Goal: Use online tool/utility: Use online tool/utility

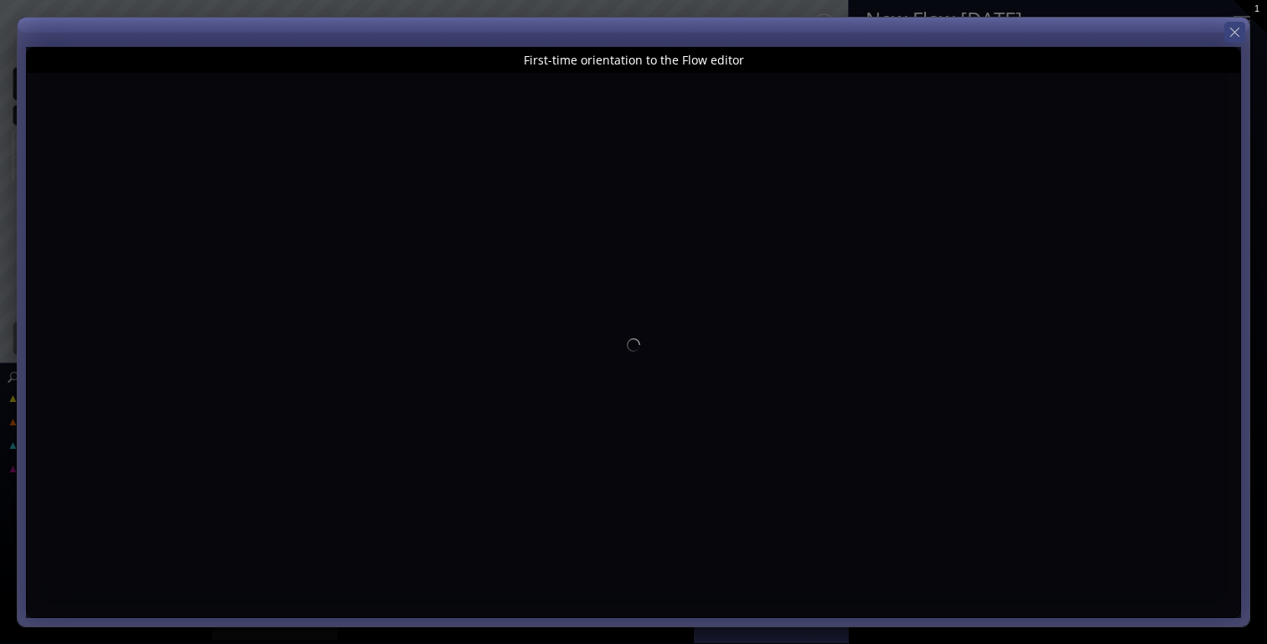
click at [1231, 37] on icon at bounding box center [1234, 32] width 16 height 16
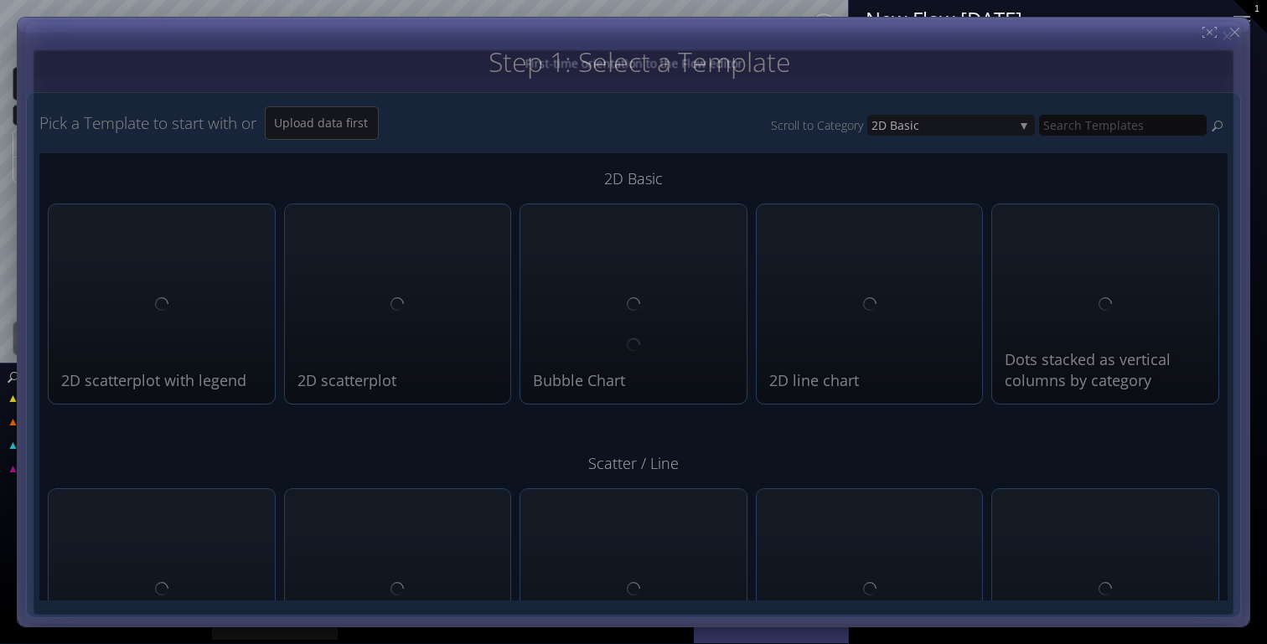
type input "Magic help"
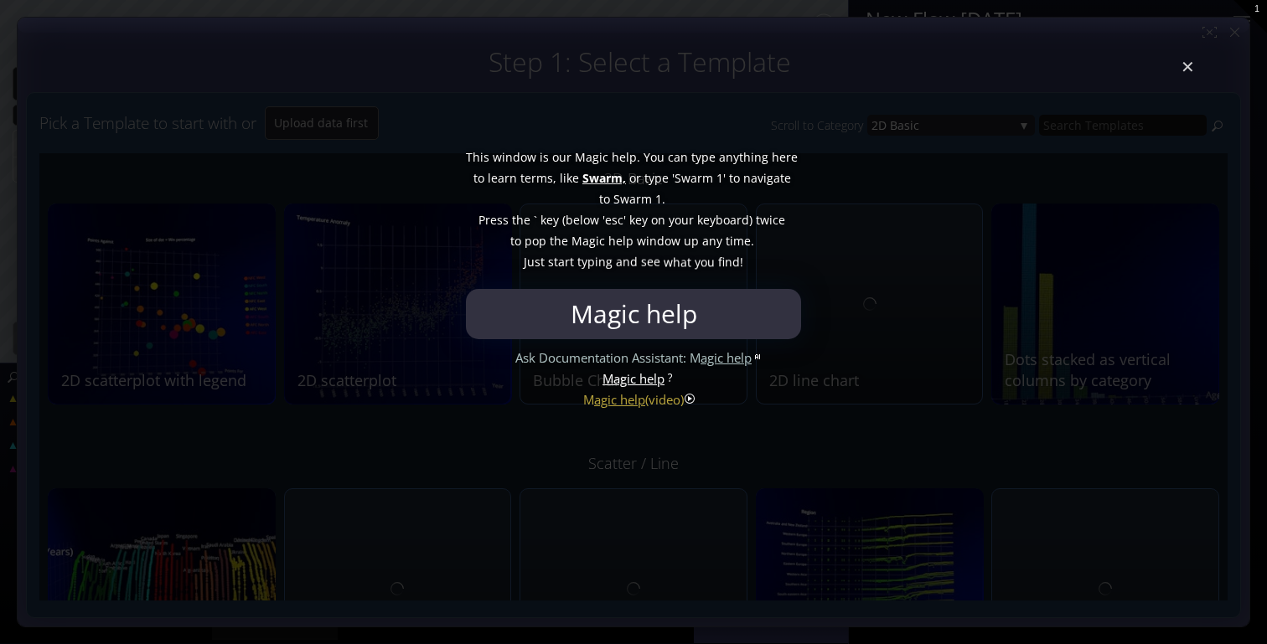
click at [1188, 74] on div at bounding box center [633, 322] width 1267 height 644
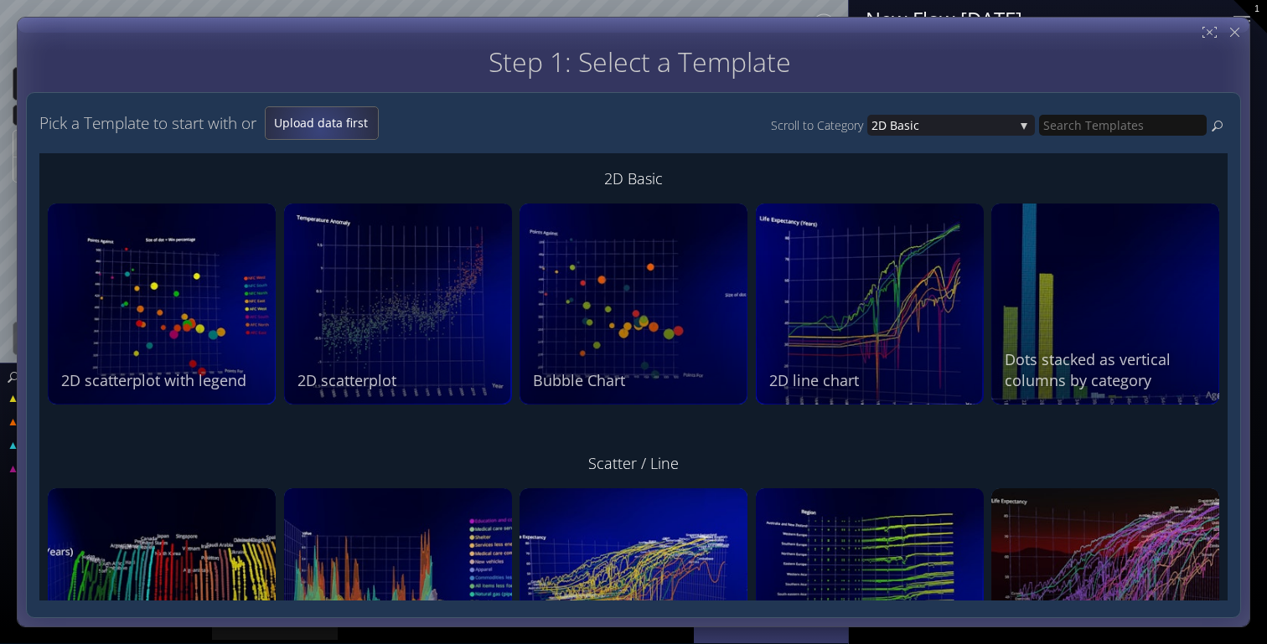
click at [324, 121] on span "Upload data first" at bounding box center [322, 123] width 112 height 17
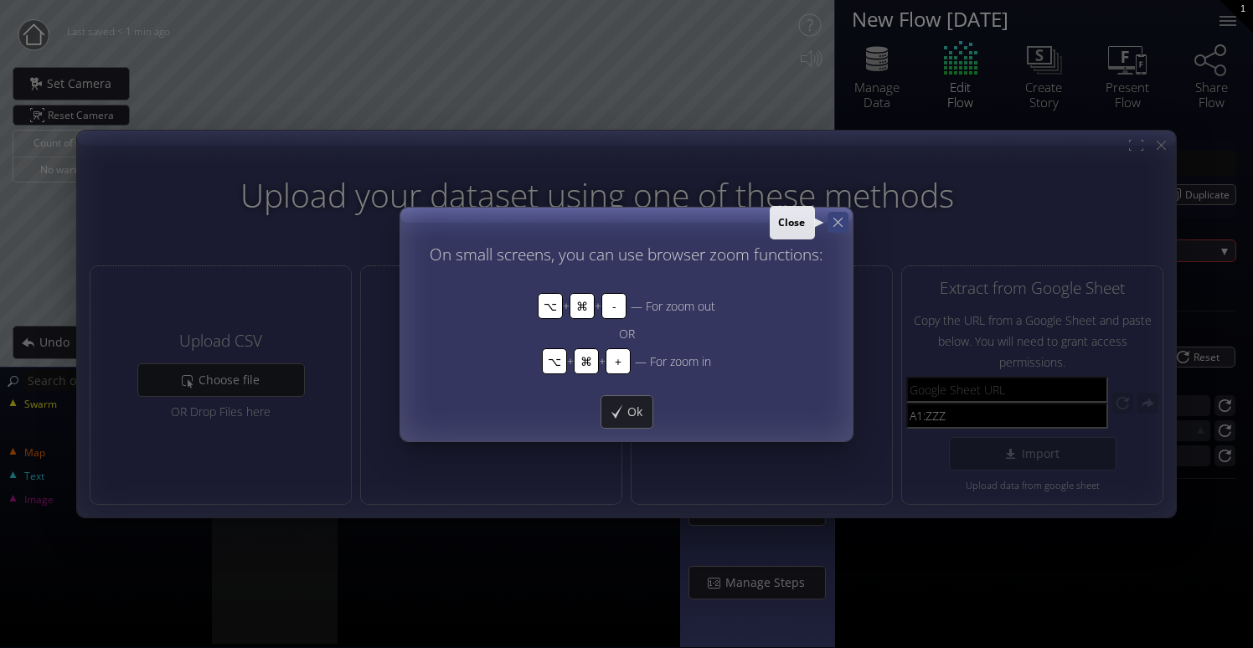
click at [838, 225] on icon at bounding box center [838, 222] width 16 height 16
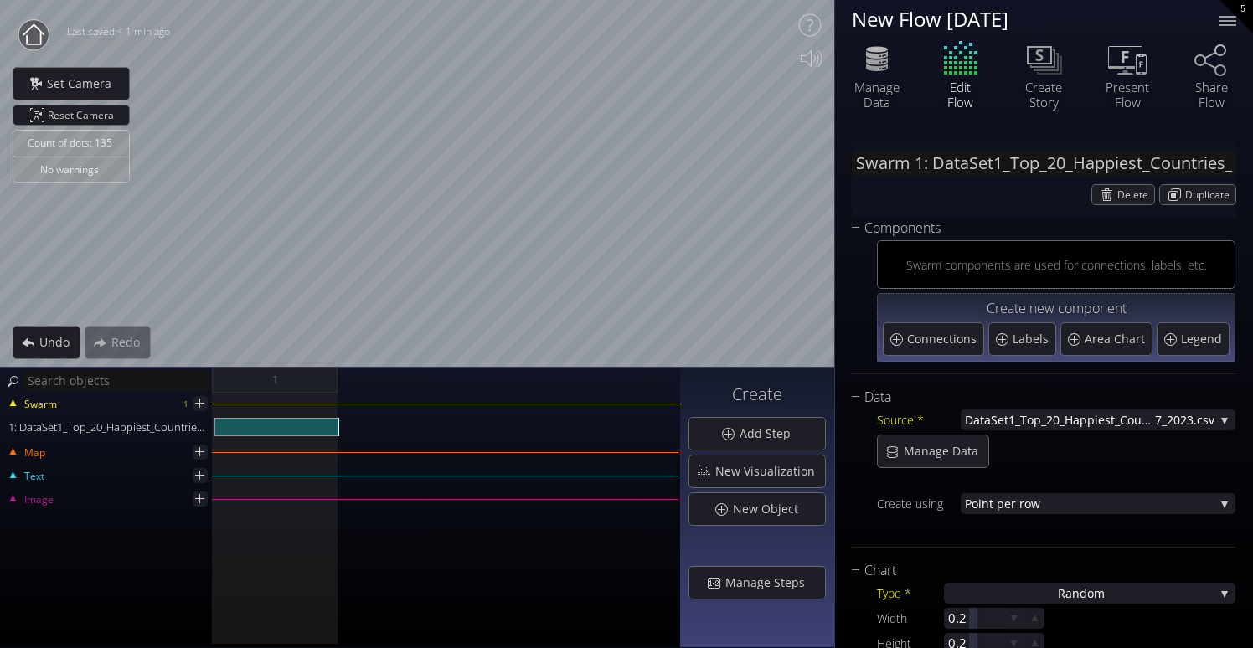
click at [0, 282] on html "Loading may take a while. Please wait Give us a bit more time. Maybe this Flow …" at bounding box center [626, 324] width 1253 height 648
click at [152, 455] on div "Map" at bounding box center [97, 451] width 189 height 15
click at [205, 450] on icon at bounding box center [200, 452] width 14 height 14
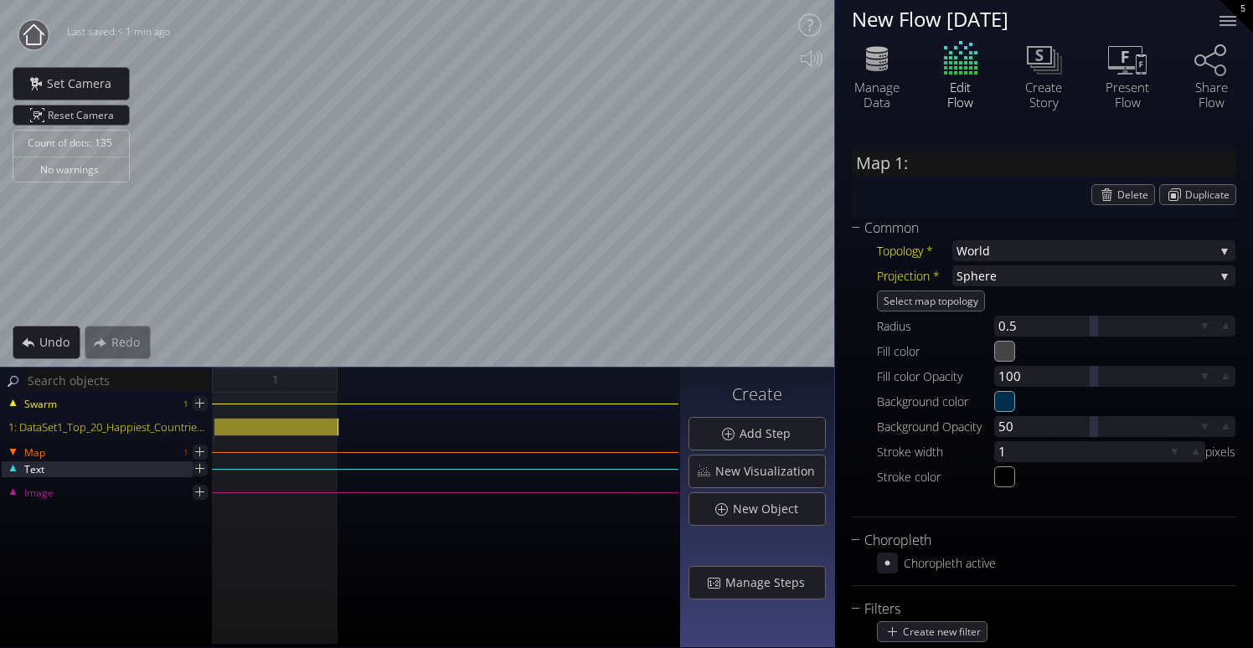
click at [127, 462] on div "Text" at bounding box center [97, 468] width 189 height 15
click at [197, 472] on icon at bounding box center [200, 469] width 16 height 16
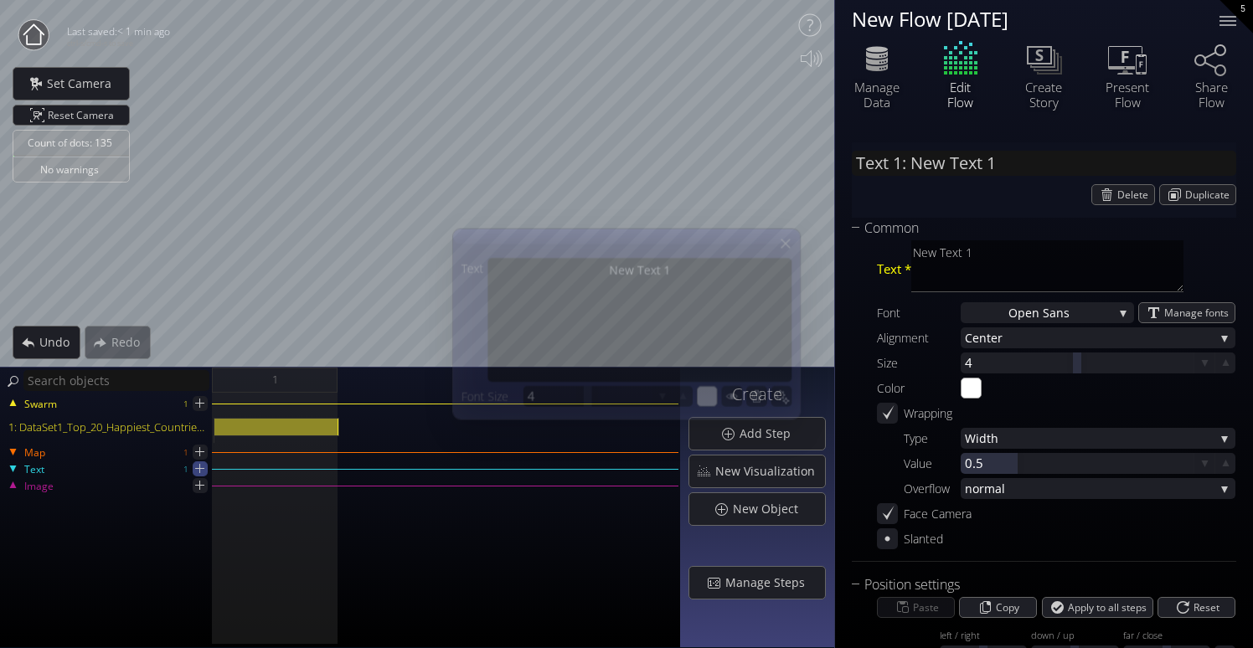
click at [197, 472] on icon at bounding box center [200, 469] width 16 height 16
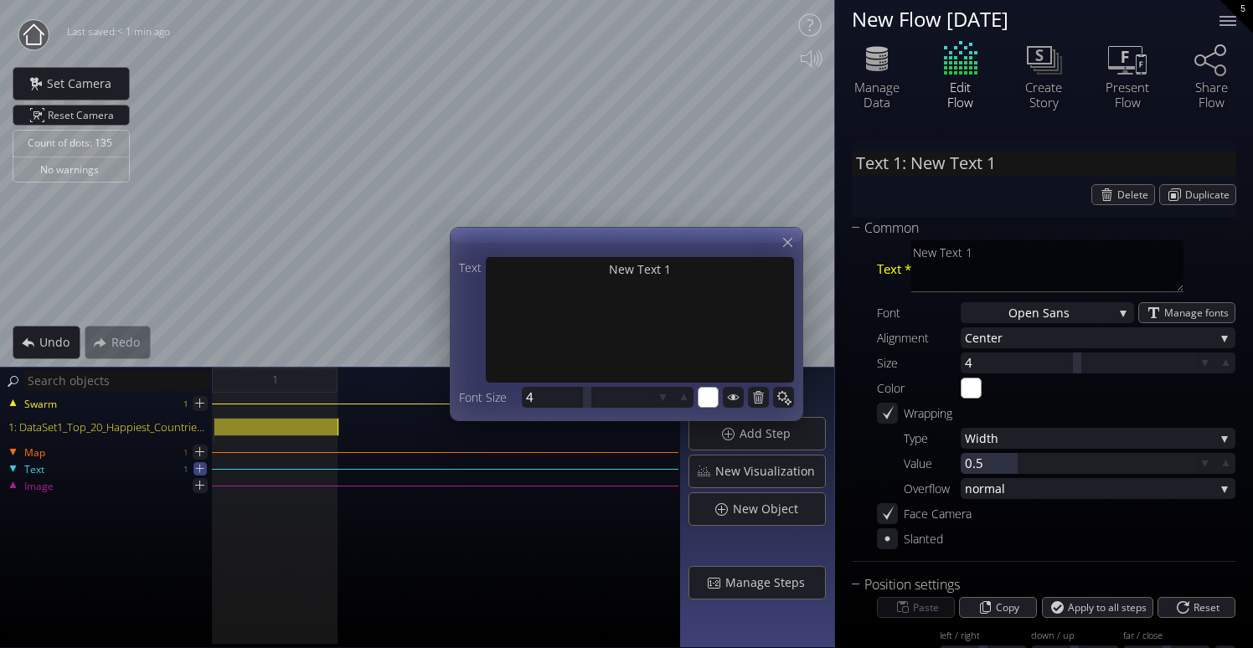
type input "Text 2: New Text 2"
type textarea "New Text 2"
click at [197, 472] on icon at bounding box center [200, 469] width 14 height 14
type input "Text 3: New Text 3"
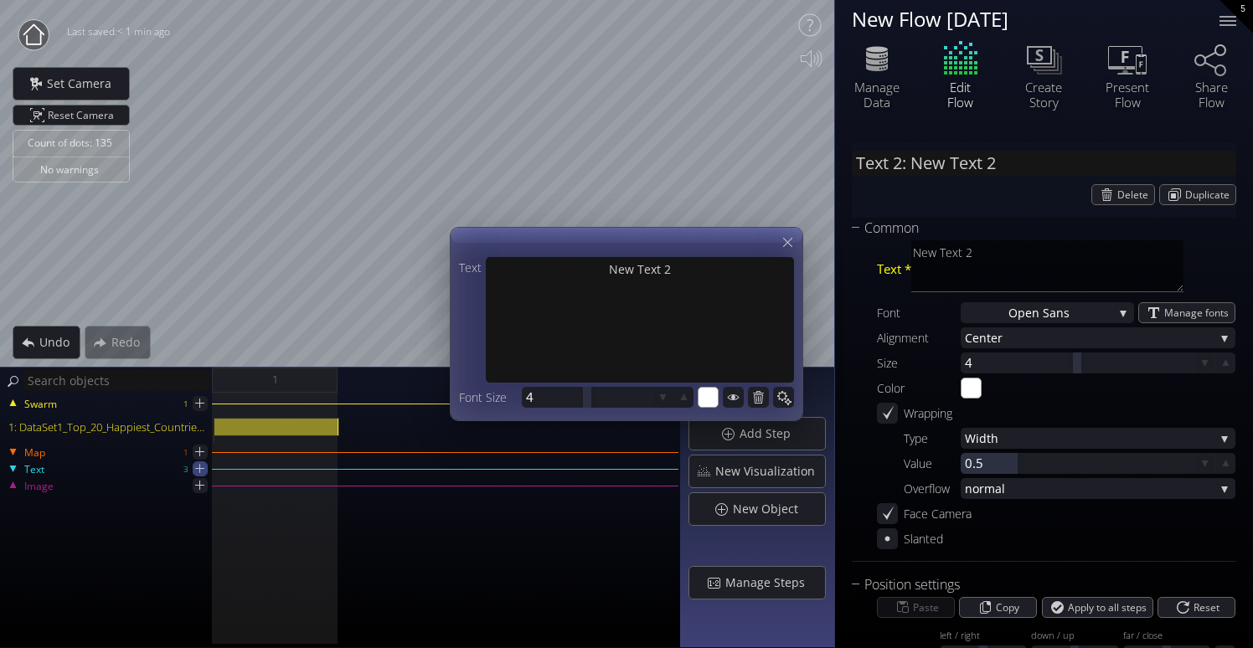
type textarea "New Text 3"
click at [197, 472] on icon at bounding box center [199, 468] width 15 height 15
type input "Text 4: New Text 4"
type textarea "New Text 4"
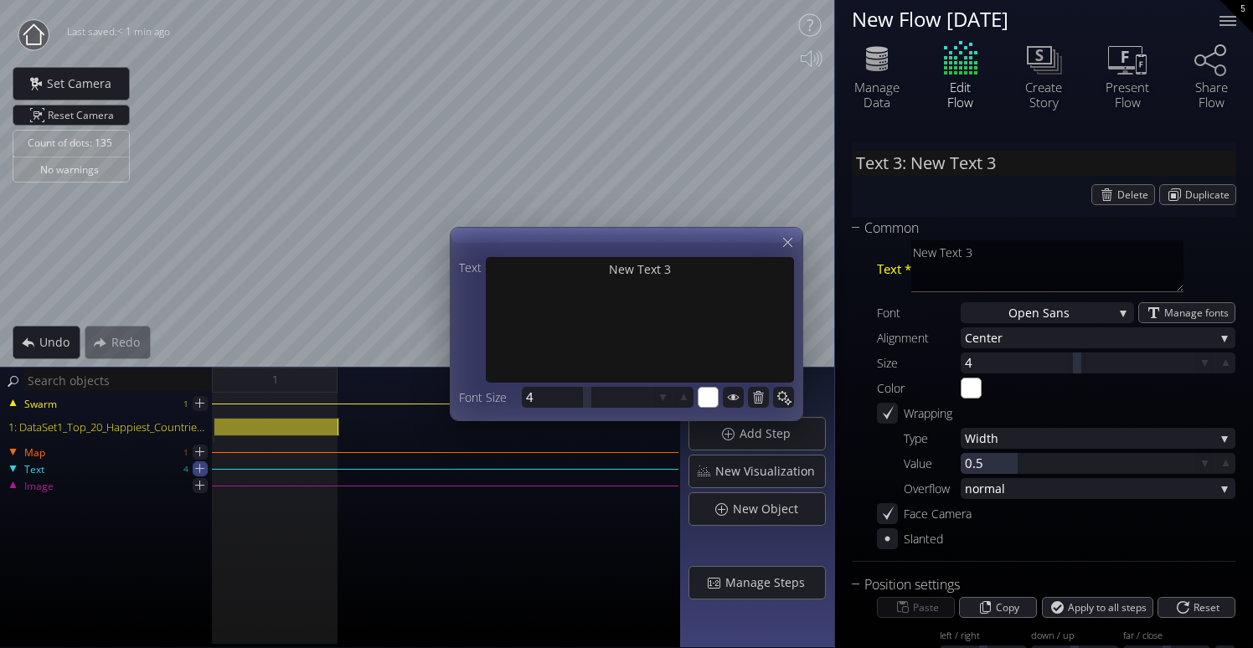
type textarea "New Text 4"
click at [197, 472] on icon at bounding box center [199, 468] width 15 height 15
type input "Text 5: New Text 5"
type textarea "New Text 5"
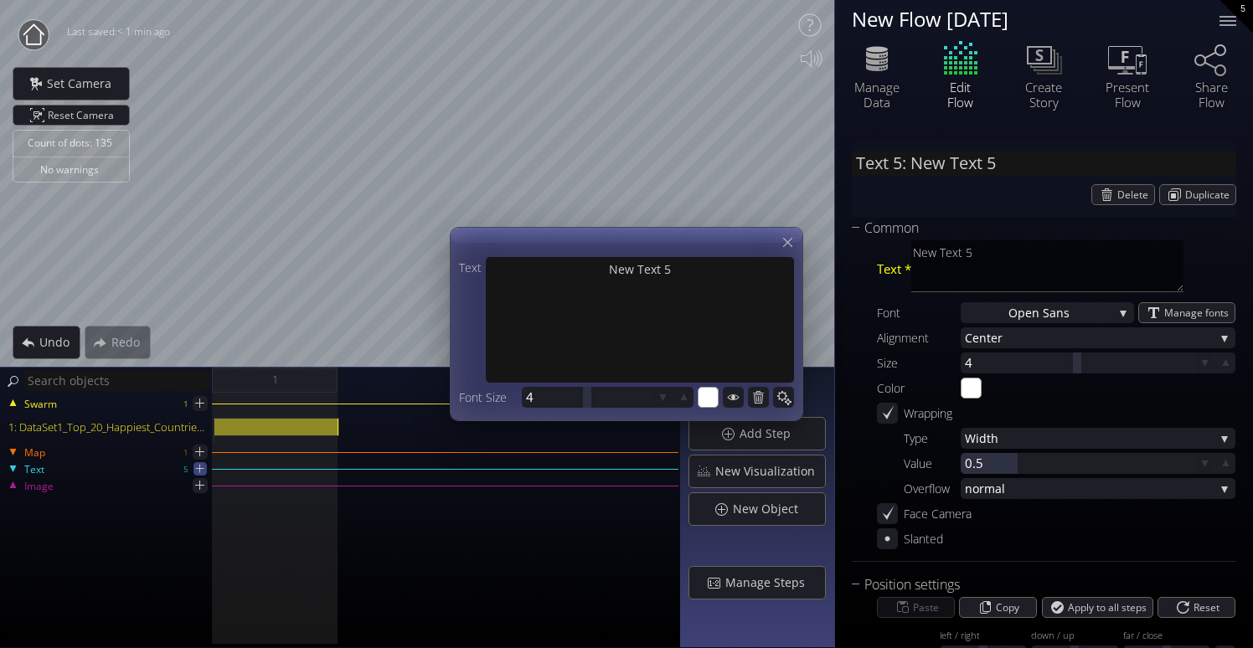
click at [197, 472] on icon at bounding box center [200, 469] width 14 height 14
type input "Text 6: New Text 6"
type textarea "New Text 6"
click at [197, 472] on icon at bounding box center [200, 469] width 14 height 14
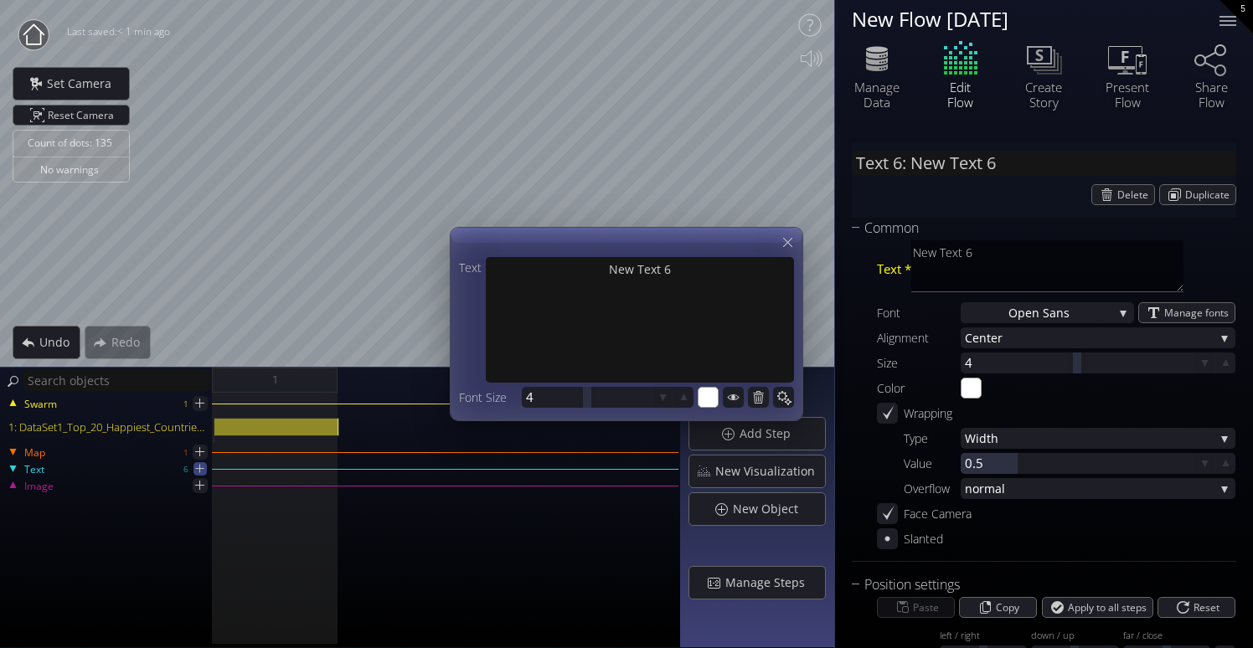
type input "Text 7: New Text 7"
type textarea "New Text 7"
click at [197, 472] on icon at bounding box center [200, 469] width 14 height 14
type input "Text 8: New Text 8"
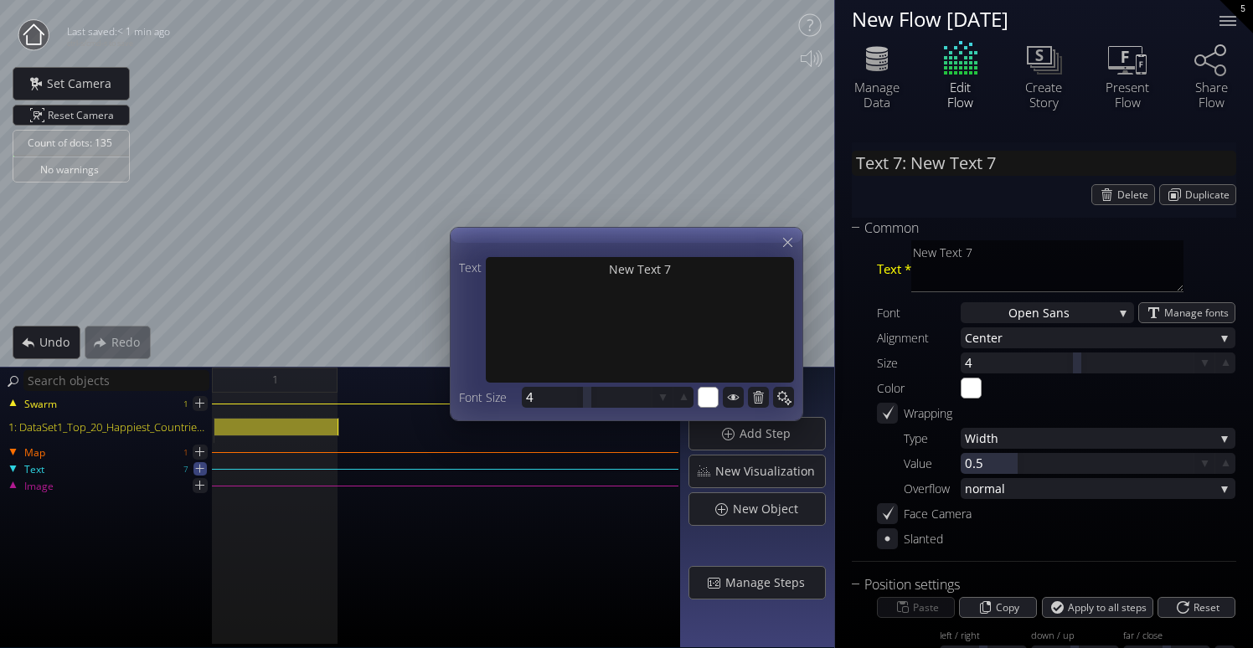
type textarea "New Text 8"
click at [197, 472] on icon at bounding box center [200, 469] width 14 height 14
type input "Text 9: New Text 9"
type textarea "New Text 9"
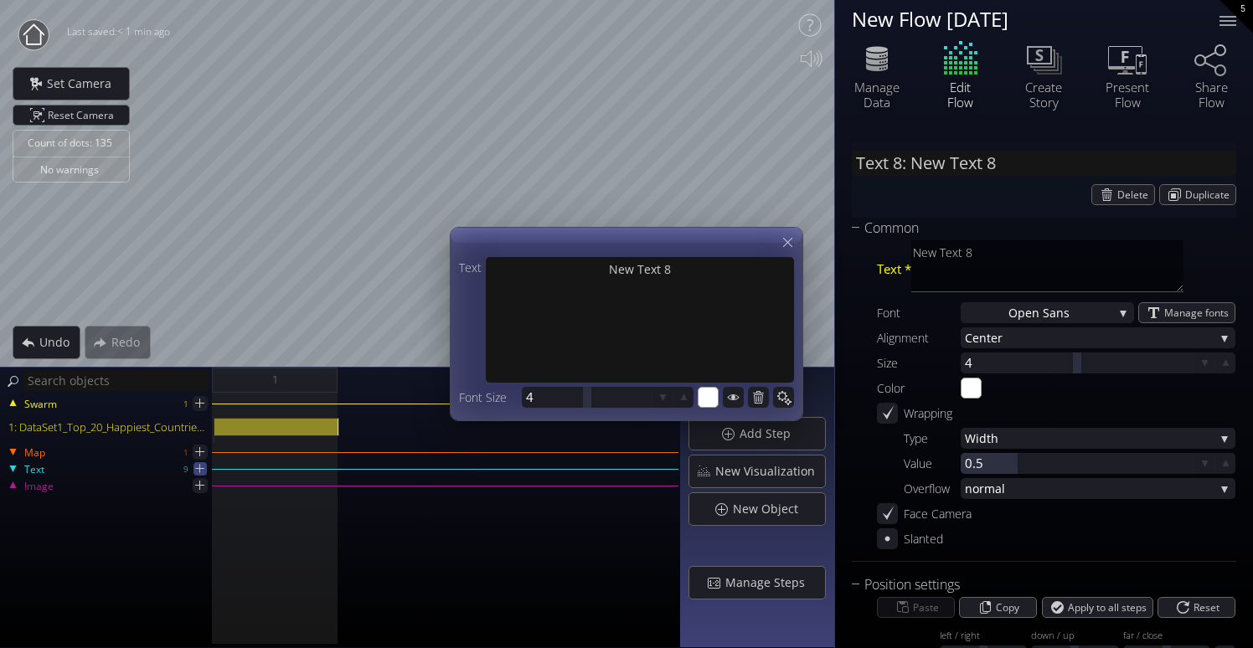
type textarea "New Text 9"
click at [789, 240] on icon at bounding box center [787, 242] width 9 height 9
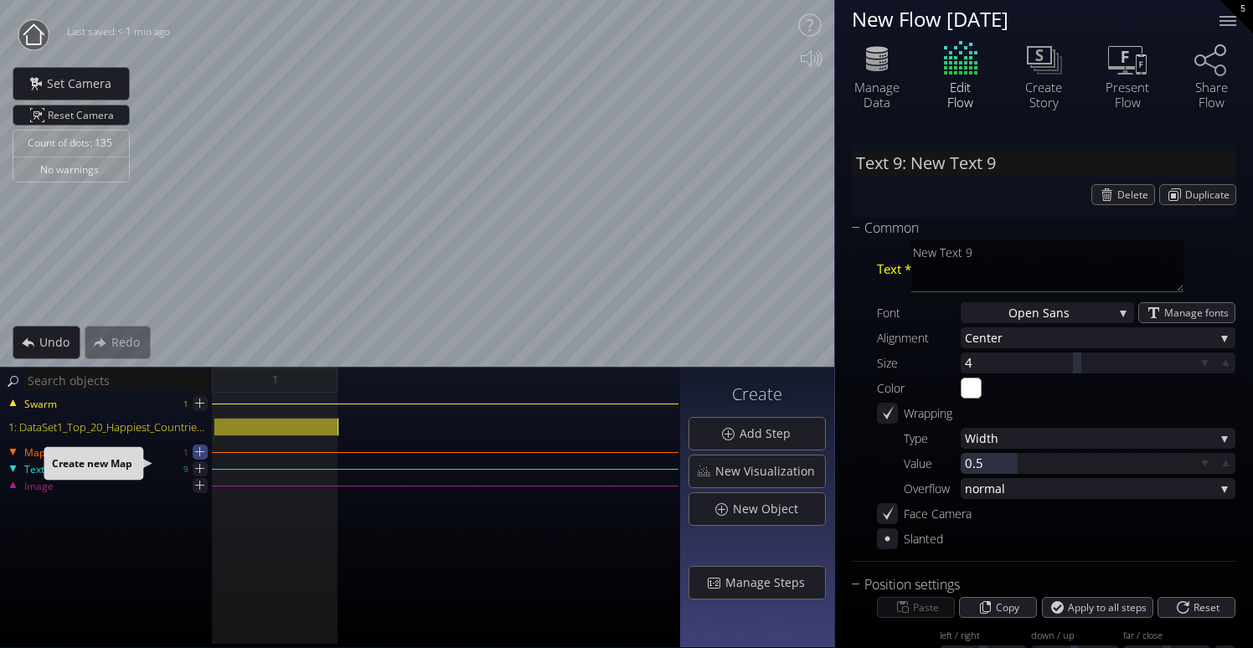
click at [201, 455] on icon at bounding box center [200, 452] width 16 height 16
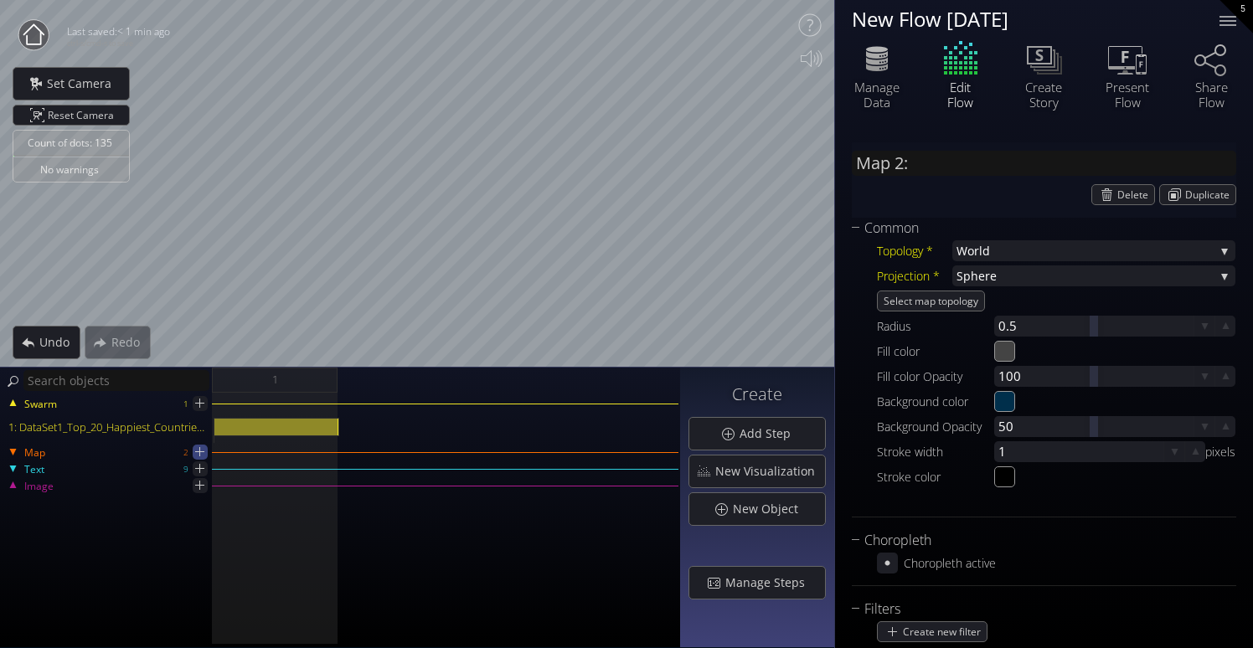
click at [194, 455] on icon at bounding box center [200, 452] width 16 height 16
click at [195, 405] on icon at bounding box center [200, 403] width 14 height 14
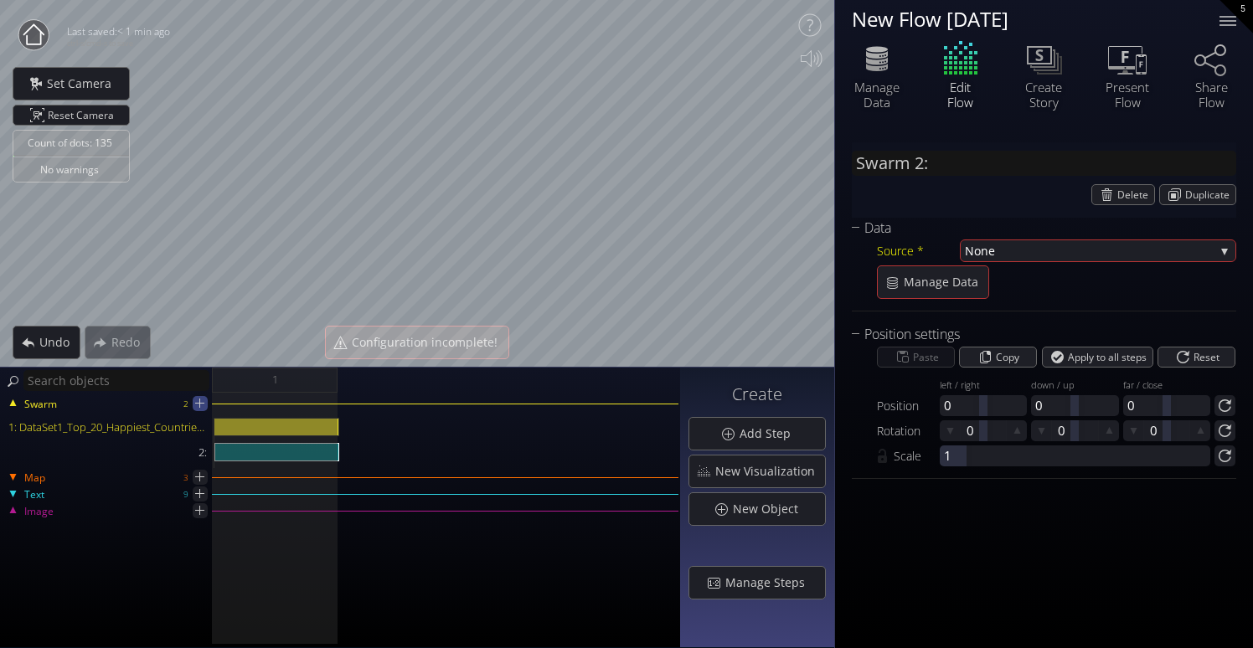
click at [203, 410] on icon at bounding box center [200, 403] width 16 height 16
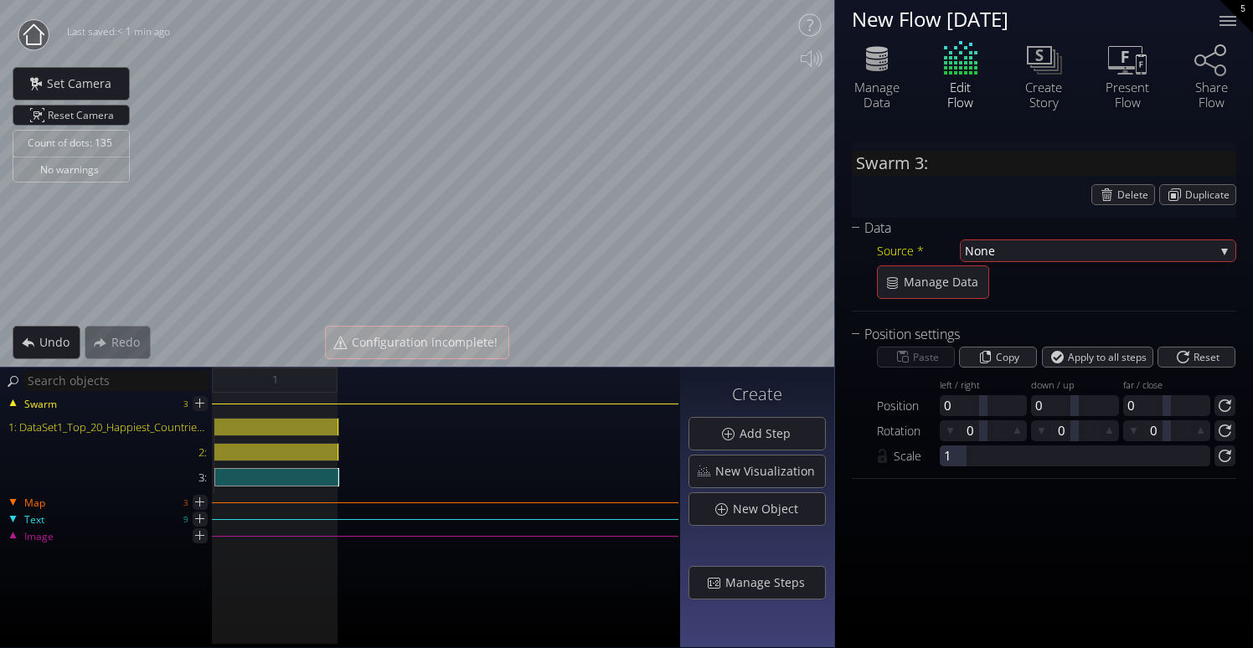
click at [200, 510] on div "Text 9" at bounding box center [107, 519] width 210 height 21
click at [200, 503] on icon at bounding box center [200, 502] width 8 height 8
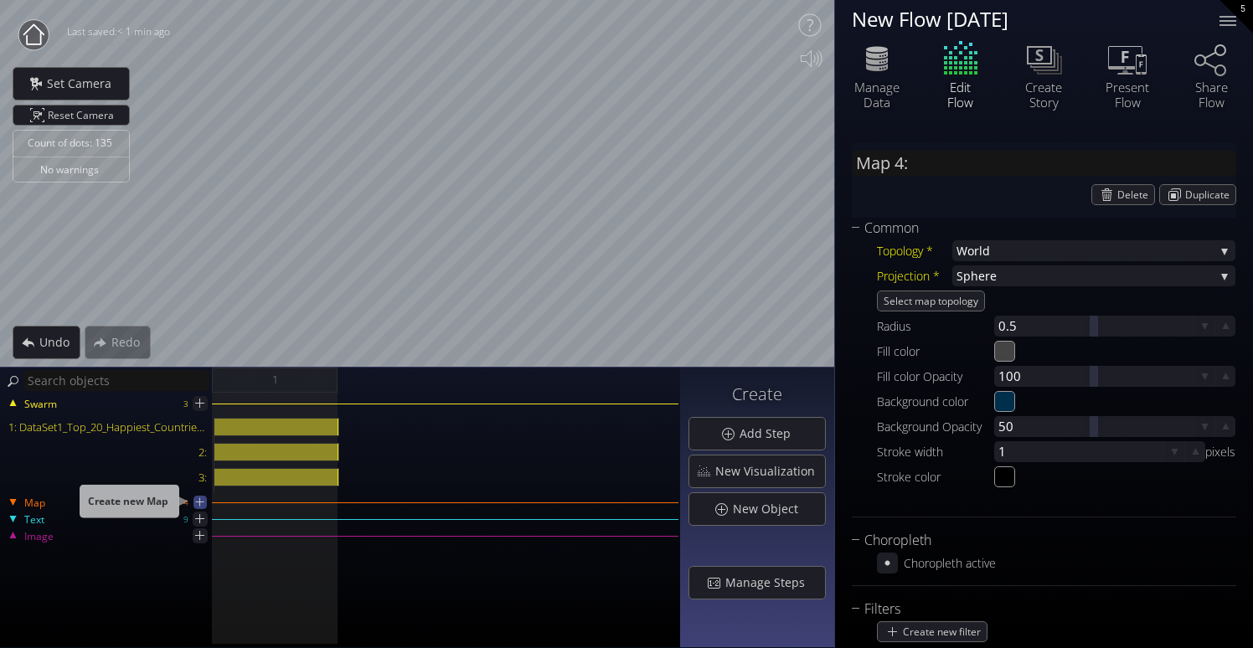
click at [201, 504] on icon at bounding box center [200, 502] width 14 height 14
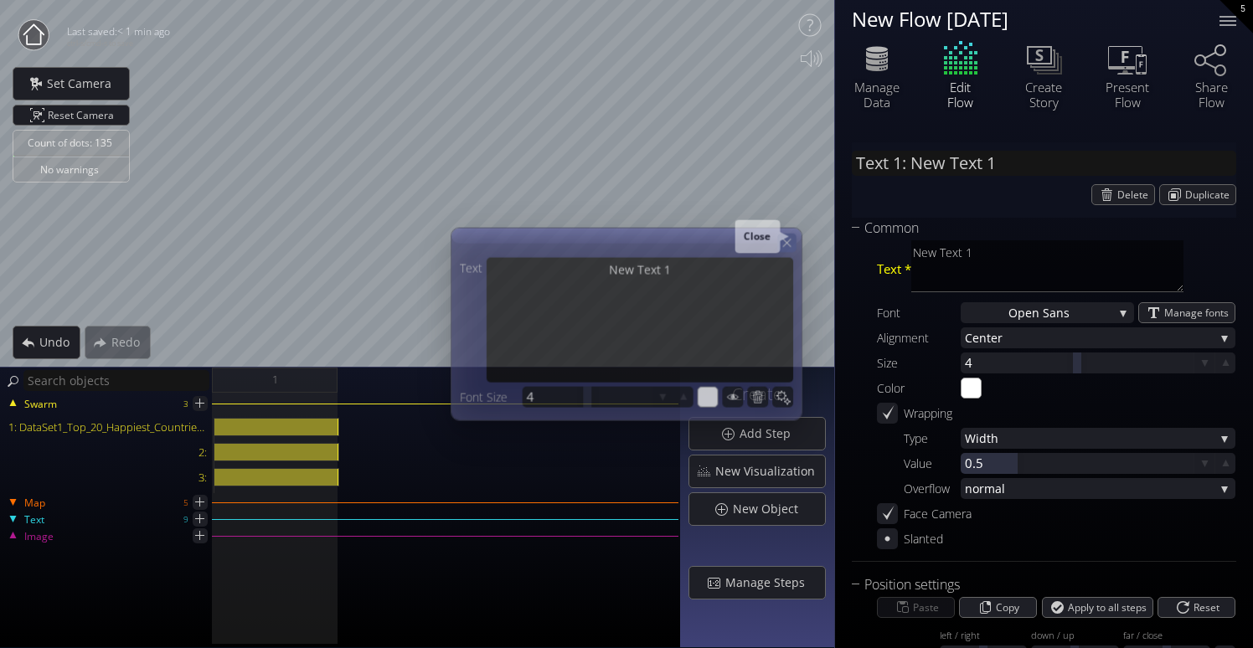
click at [791, 239] on icon at bounding box center [787, 242] width 14 height 14
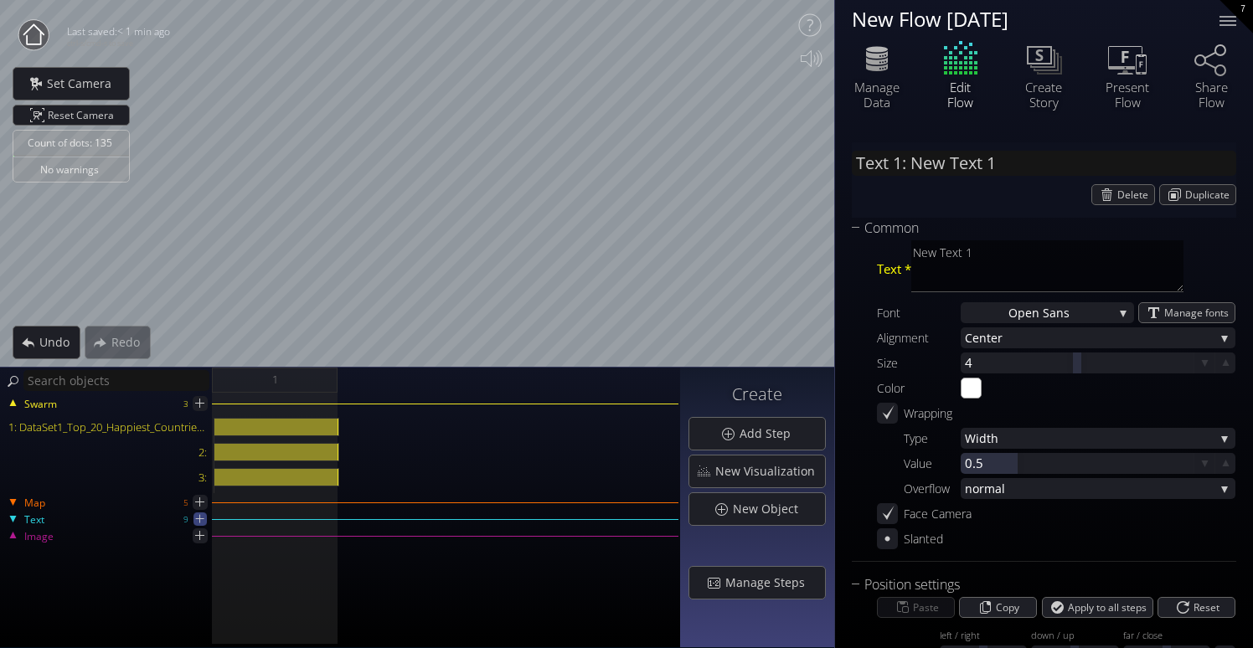
click at [204, 517] on icon at bounding box center [200, 519] width 14 height 14
type input "Text 10: New Text 10"
type textarea "New Text 10"
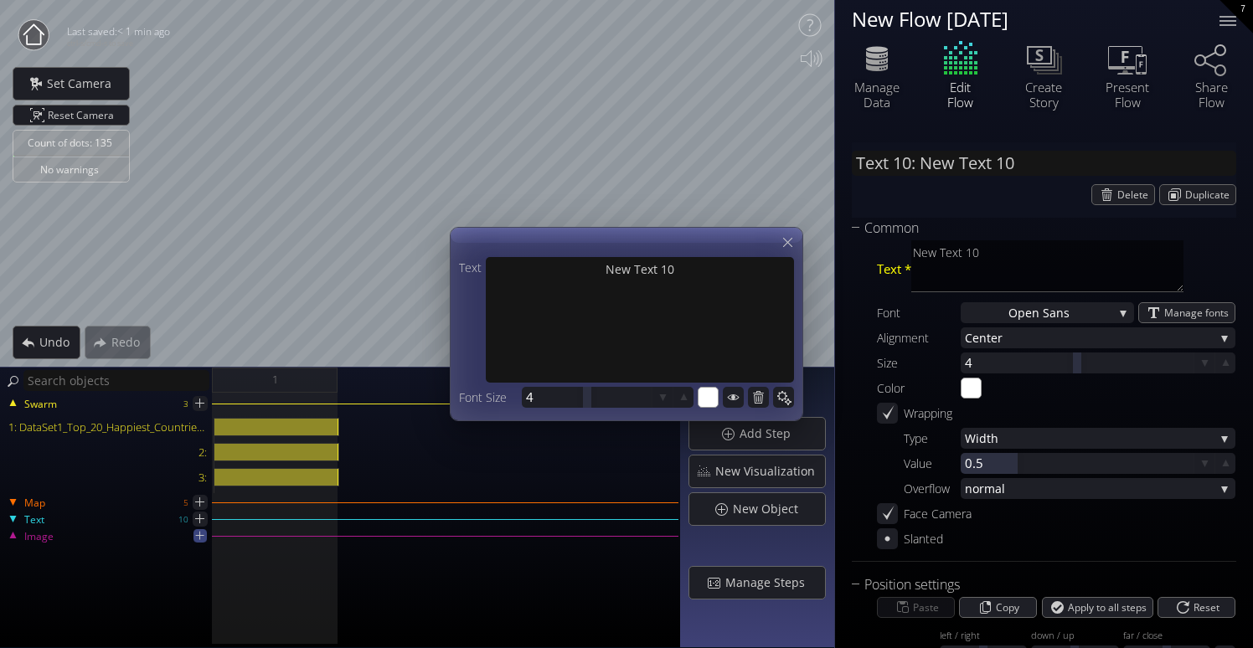
click at [202, 537] on icon at bounding box center [200, 536] width 14 height 14
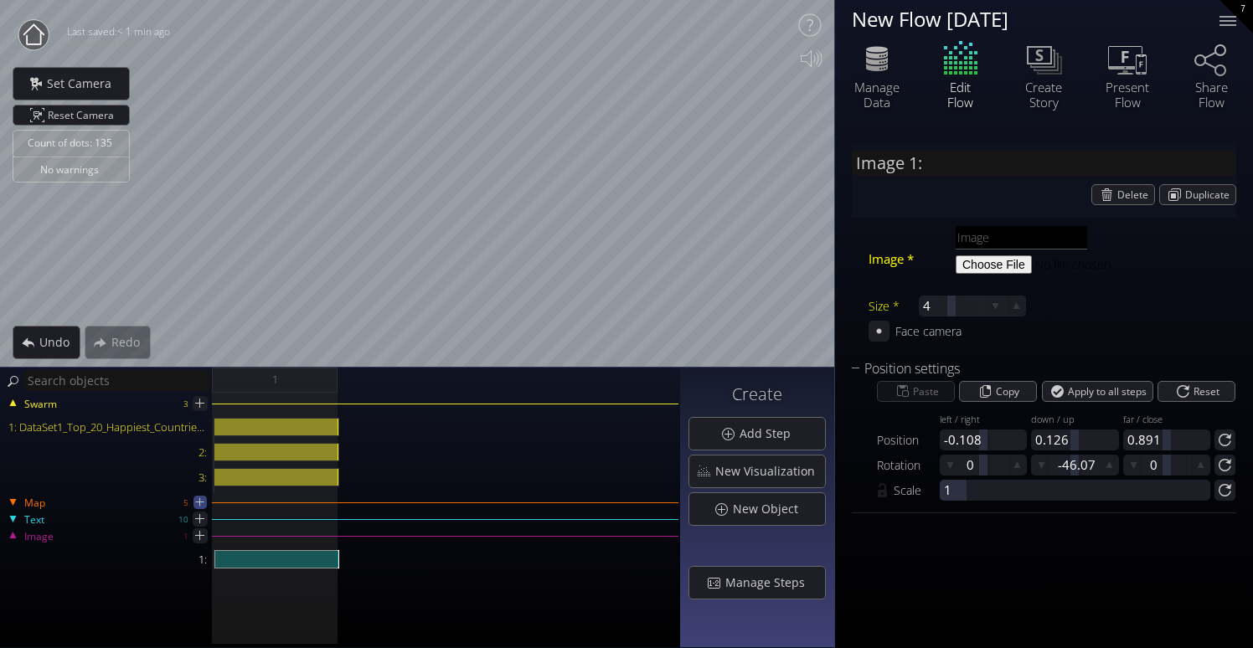
click at [195, 507] on icon at bounding box center [200, 502] width 14 height 14
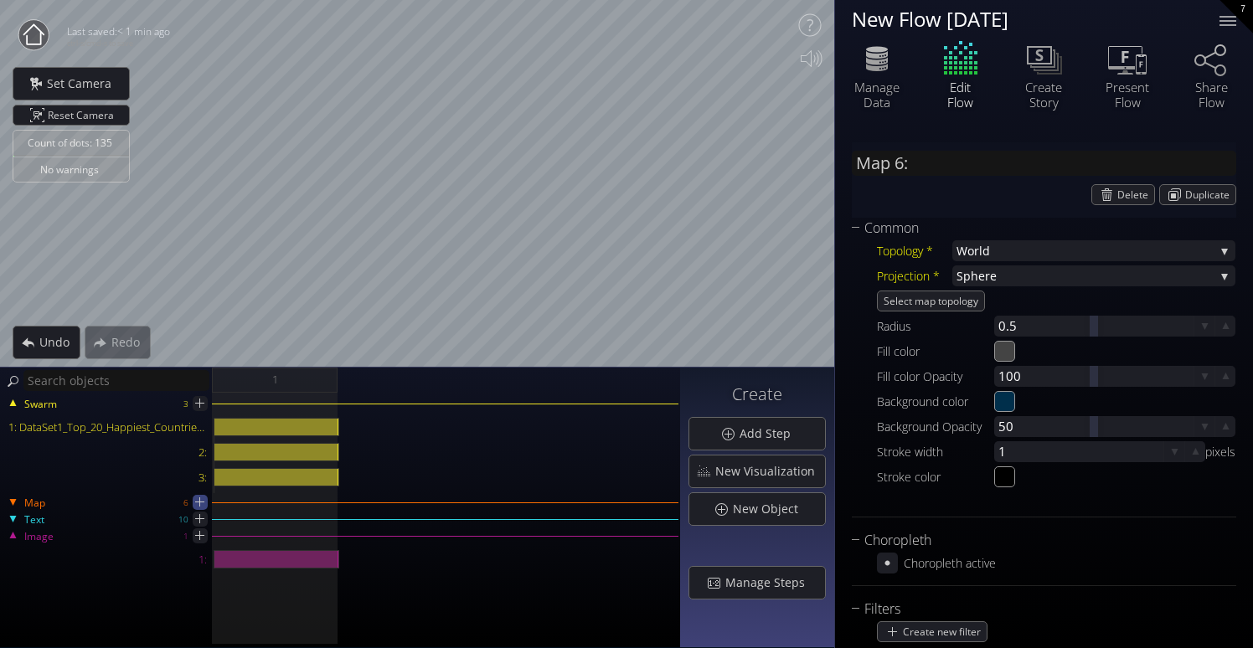
click at [198, 502] on icon at bounding box center [199, 502] width 9 height 9
click at [201, 498] on icon at bounding box center [200, 502] width 14 height 14
click at [206, 505] on icon at bounding box center [200, 502] width 14 height 14
click at [206, 508] on icon at bounding box center [200, 502] width 16 height 16
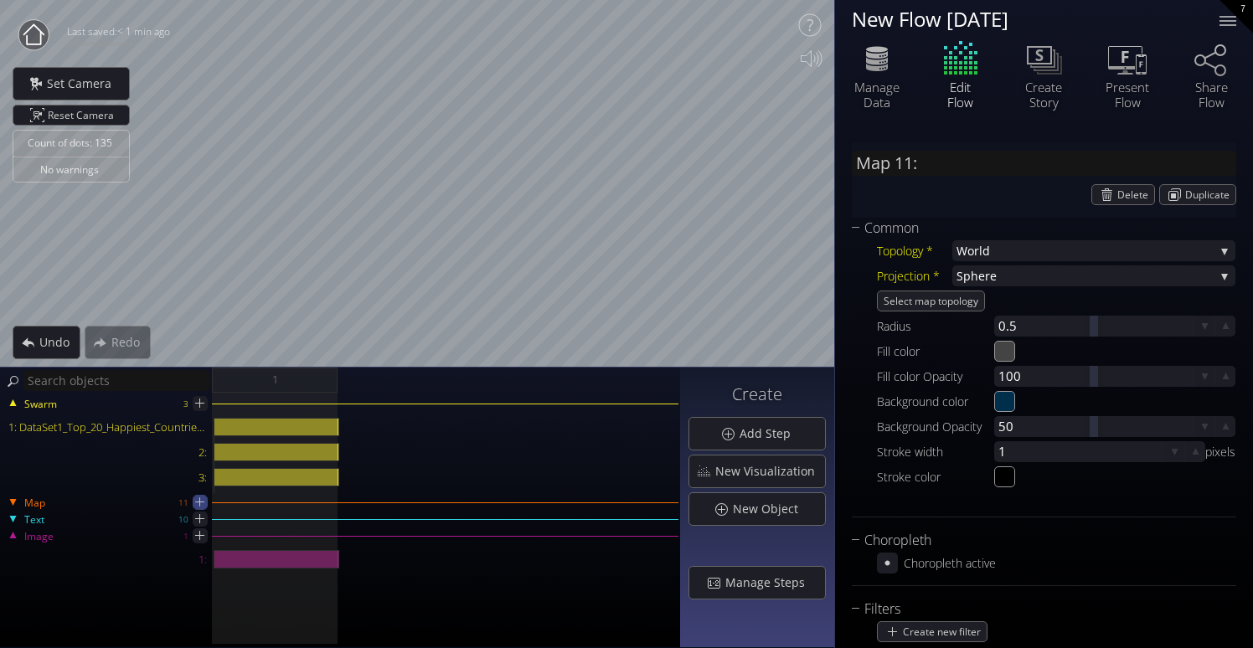
click at [206, 508] on icon at bounding box center [199, 501] width 15 height 15
click at [206, 508] on icon at bounding box center [200, 502] width 16 height 16
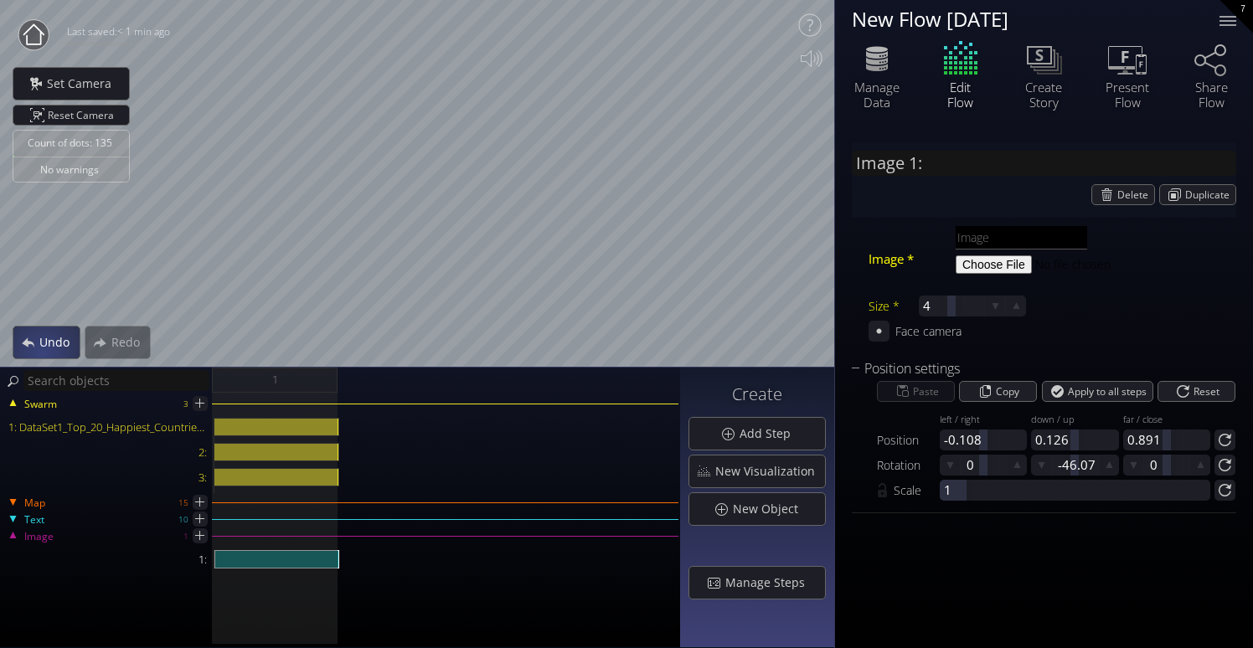
click at [42, 353] on div "Undo" at bounding box center [46, 343] width 66 height 32
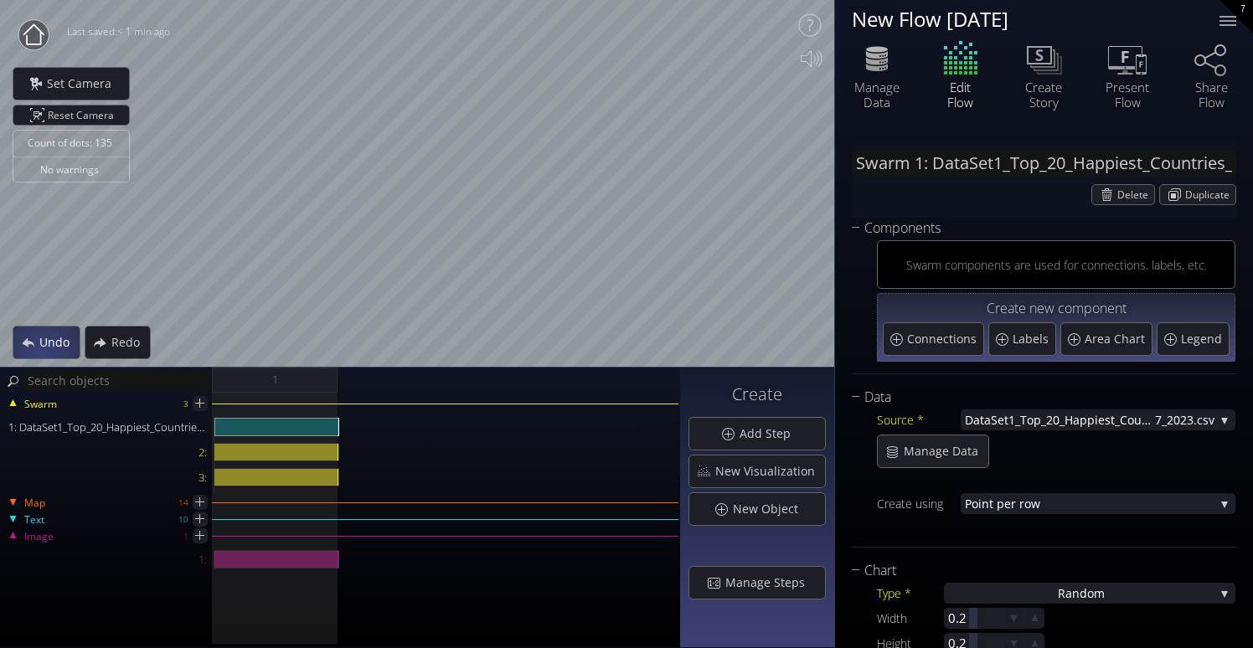
click at [42, 353] on div "Undo" at bounding box center [46, 343] width 66 height 32
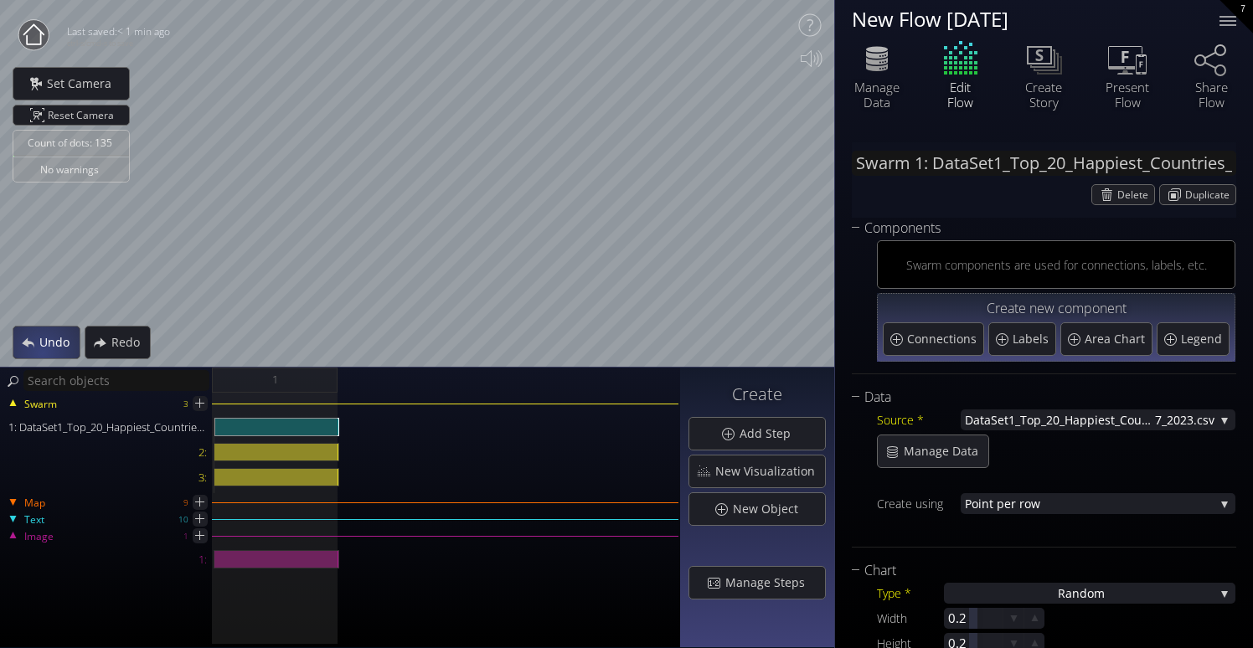
click at [42, 353] on div "Undo" at bounding box center [46, 343] width 66 height 32
click at [42, 353] on div "Undo" at bounding box center [45, 343] width 65 height 32
click at [42, 353] on div "Undo" at bounding box center [46, 343] width 66 height 32
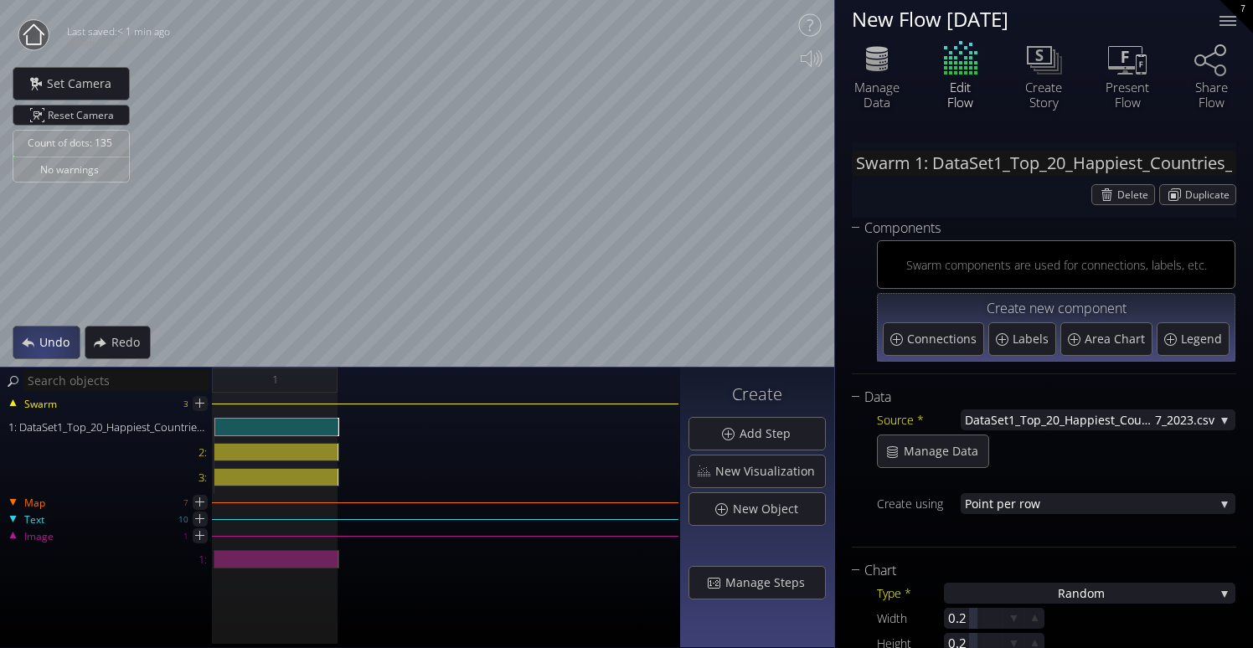
click at [42, 353] on div "Undo" at bounding box center [46, 343] width 66 height 32
click at [42, 353] on div "Undo" at bounding box center [45, 343] width 65 height 32
click at [42, 353] on div "Undo" at bounding box center [46, 343] width 66 height 32
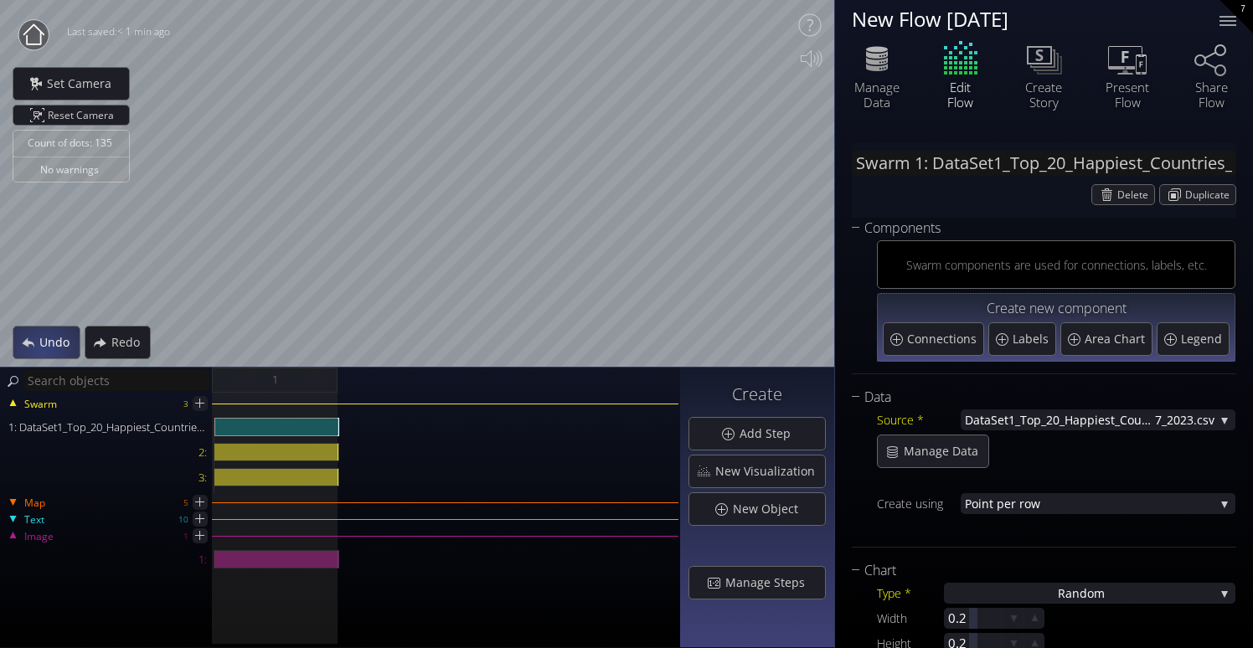
click at [42, 353] on div "Undo" at bounding box center [46, 343] width 66 height 32
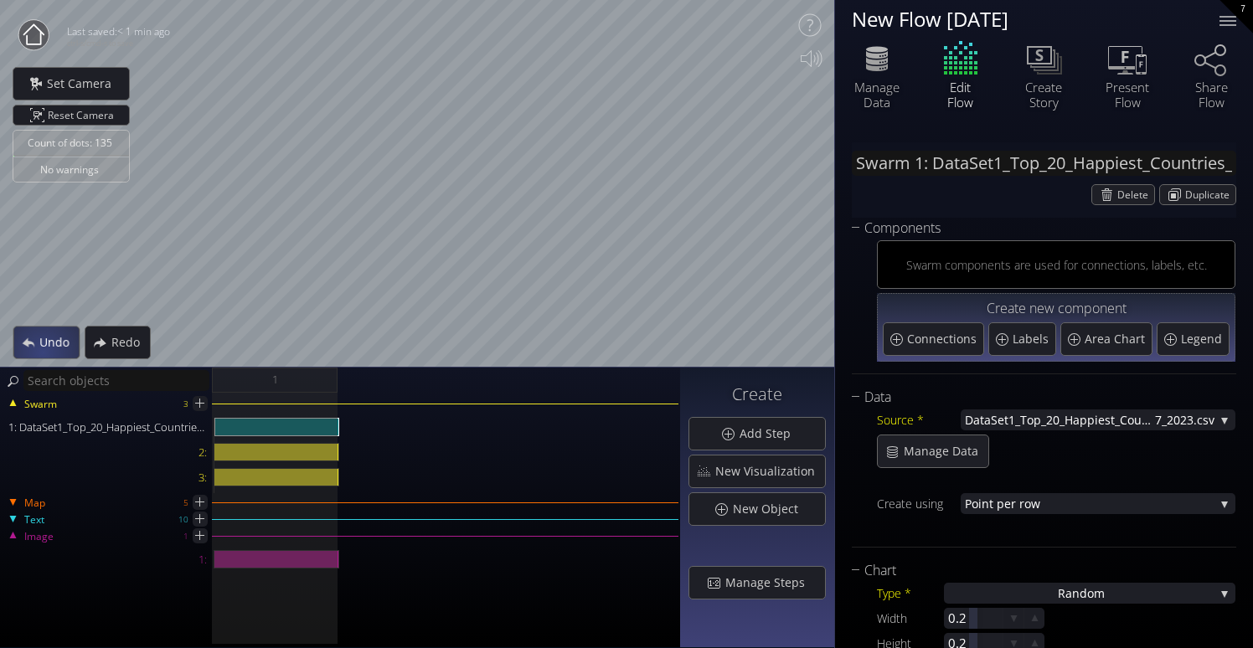
click at [42, 353] on div "Undo" at bounding box center [46, 342] width 65 height 31
click at [42, 353] on div "Undo" at bounding box center [45, 343] width 65 height 32
click at [42, 353] on div "Undo" at bounding box center [46, 342] width 65 height 31
click at [42, 353] on div "Undo" at bounding box center [46, 343] width 66 height 32
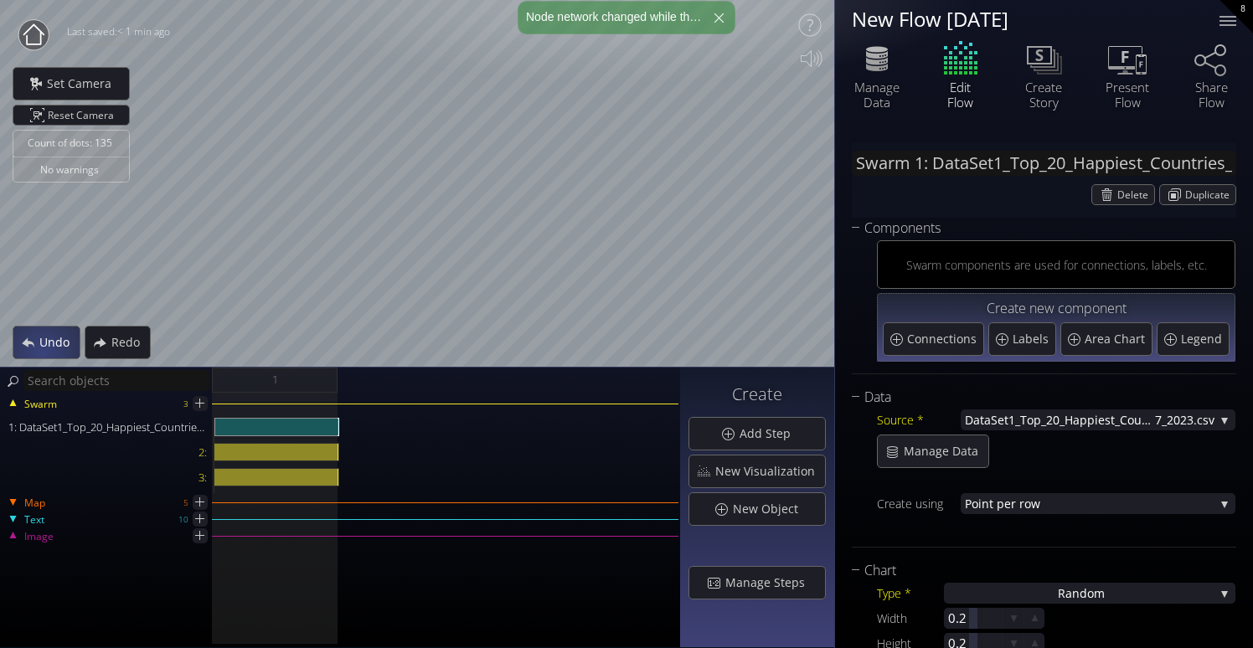
click at [42, 353] on div "Undo" at bounding box center [46, 343] width 66 height 32
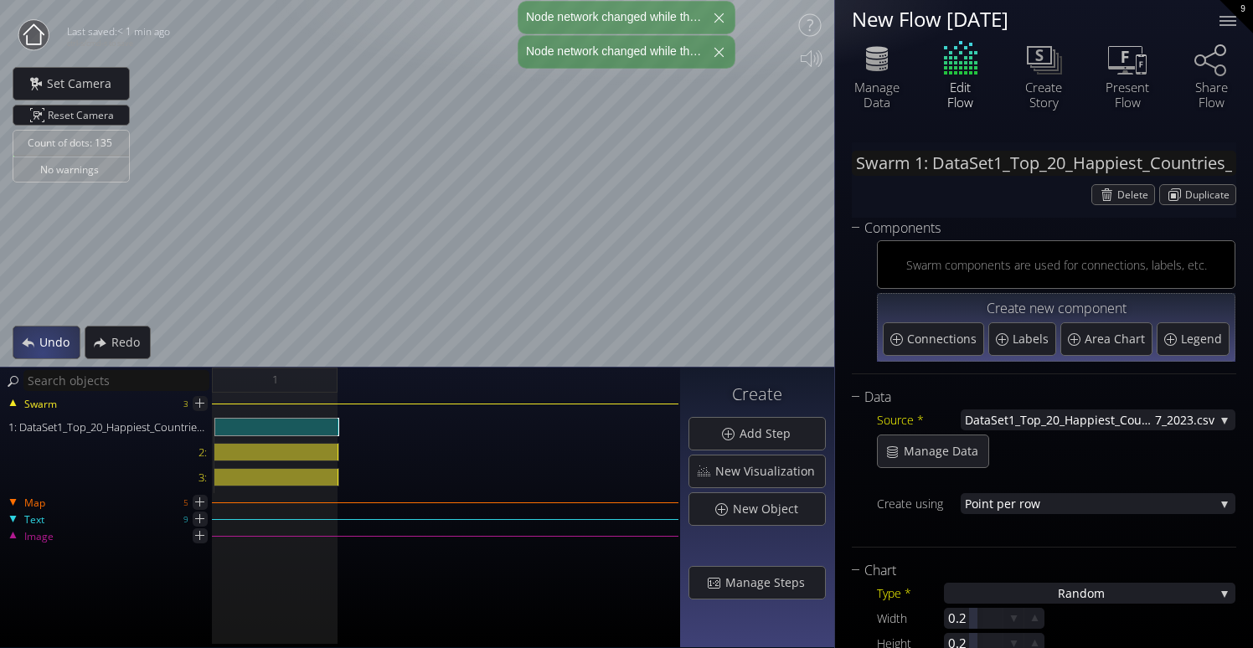
click at [42, 353] on div "Undo" at bounding box center [46, 343] width 66 height 32
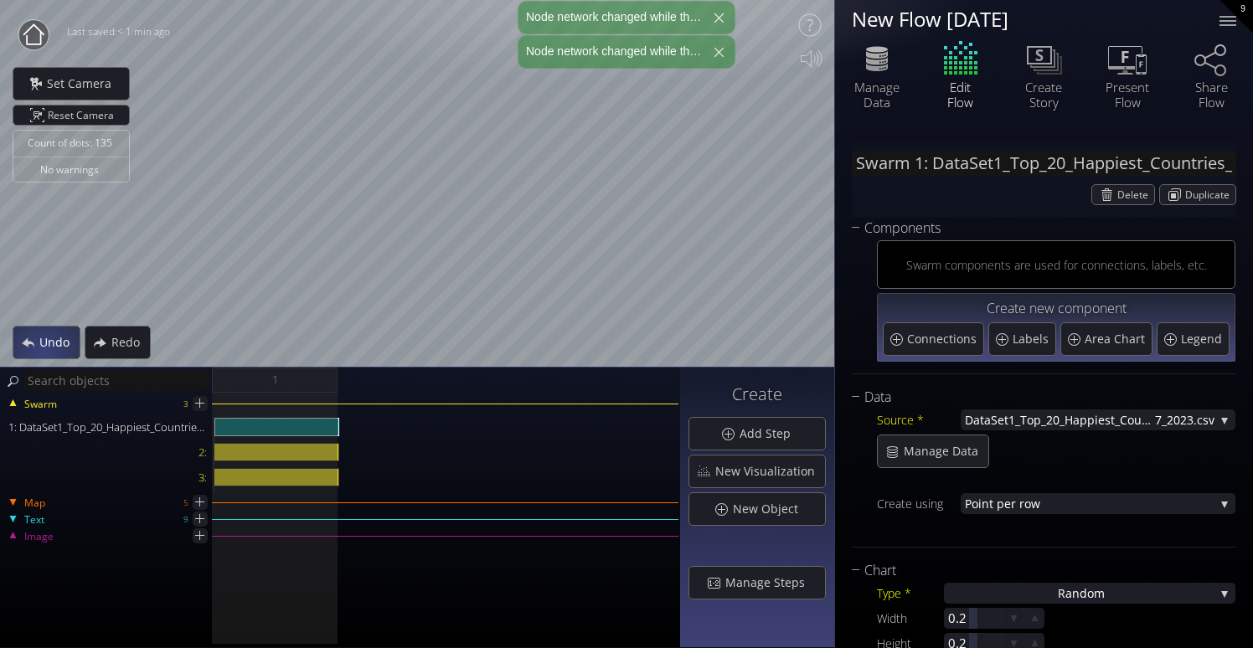
click at [42, 353] on div "Undo" at bounding box center [46, 343] width 66 height 32
click at [42, 353] on div "Undo" at bounding box center [45, 343] width 65 height 32
click at [42, 353] on div "Undo" at bounding box center [46, 342] width 65 height 31
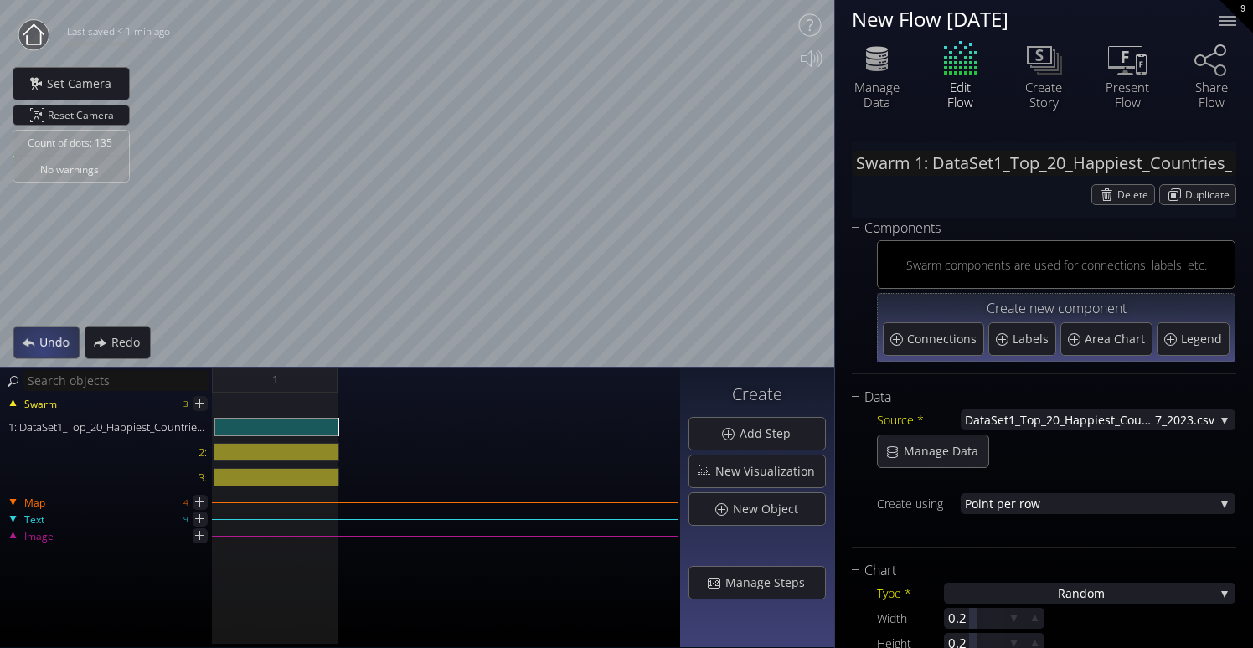
click at [42, 353] on div "Undo" at bounding box center [46, 342] width 65 height 31
click at [42, 353] on div "Undo" at bounding box center [46, 343] width 66 height 32
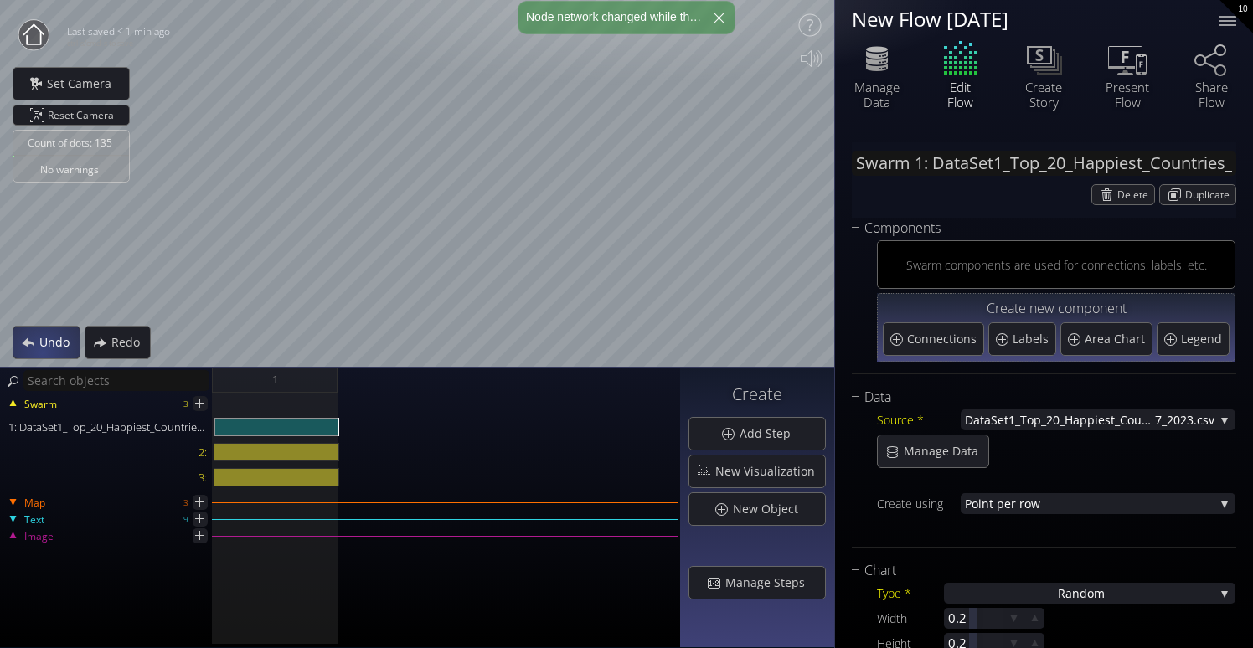
click at [42, 353] on div "Undo" at bounding box center [46, 343] width 66 height 32
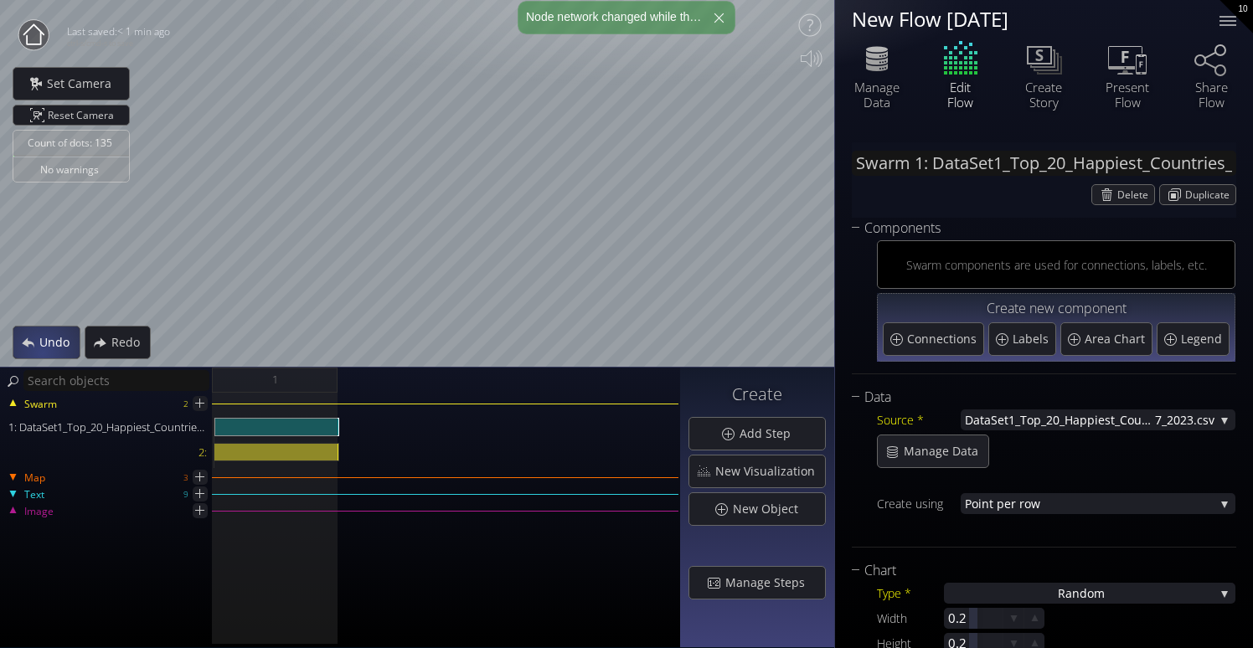
click at [42, 353] on div "Undo" at bounding box center [46, 343] width 66 height 32
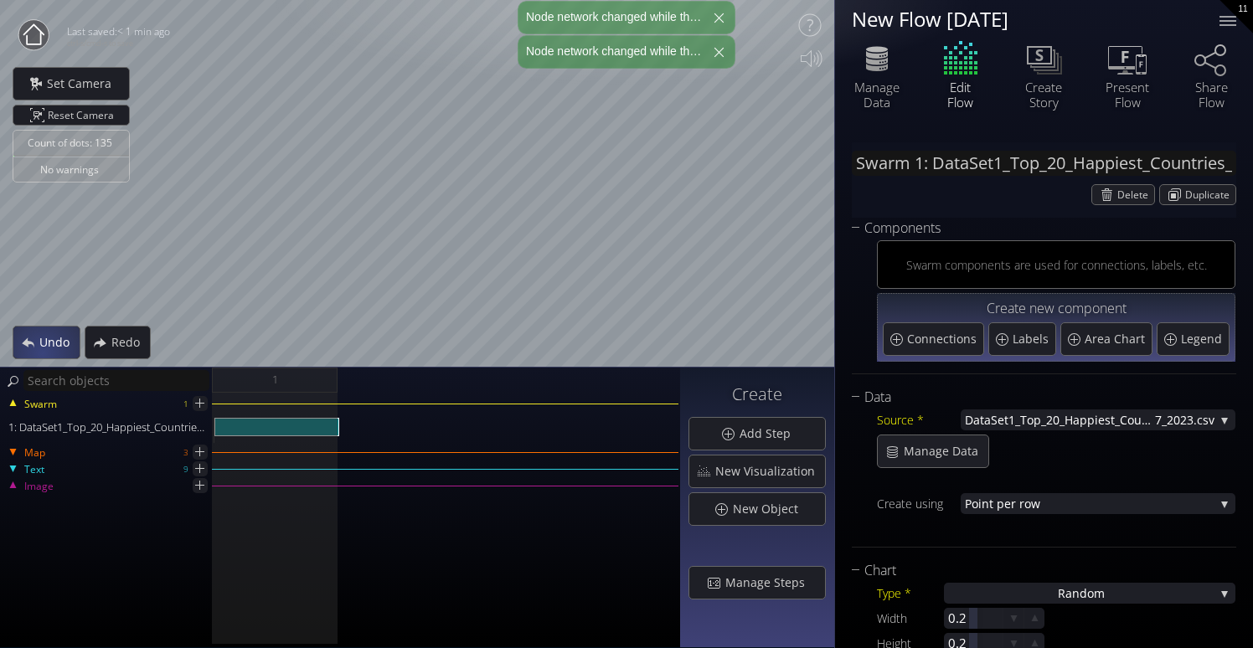
click at [42, 353] on div "Undo" at bounding box center [46, 343] width 66 height 32
click at [41, 353] on div "Undo" at bounding box center [46, 343] width 66 height 32
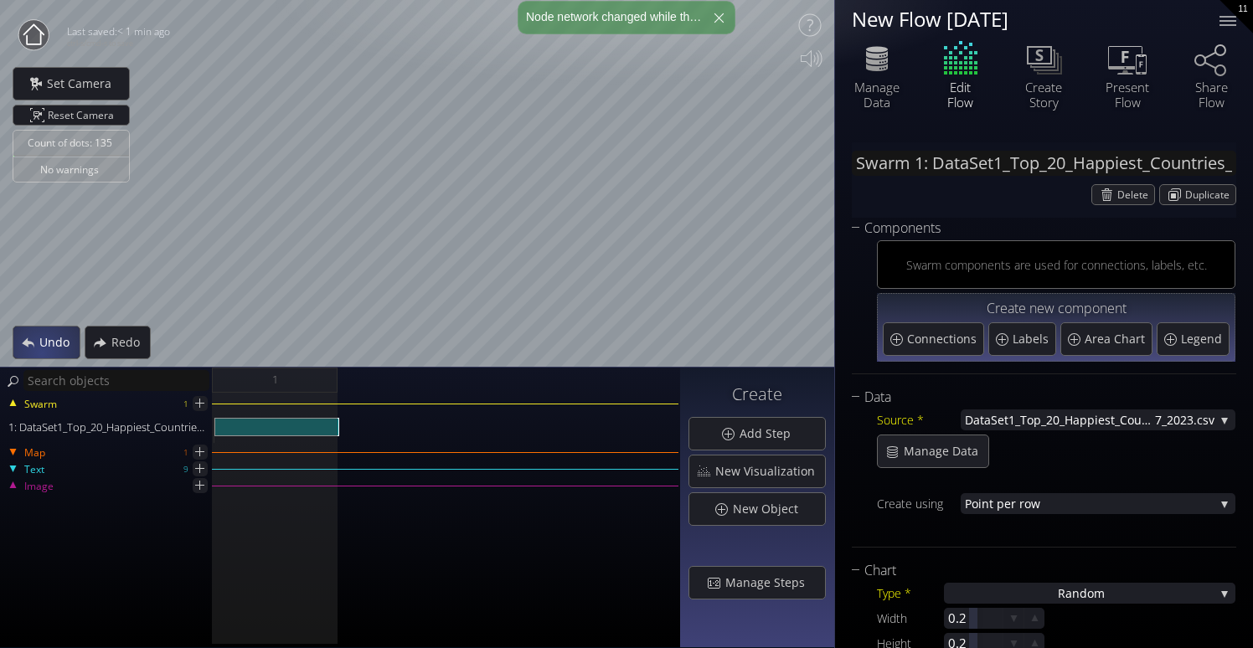
click at [41, 353] on div "Undo" at bounding box center [46, 343] width 66 height 32
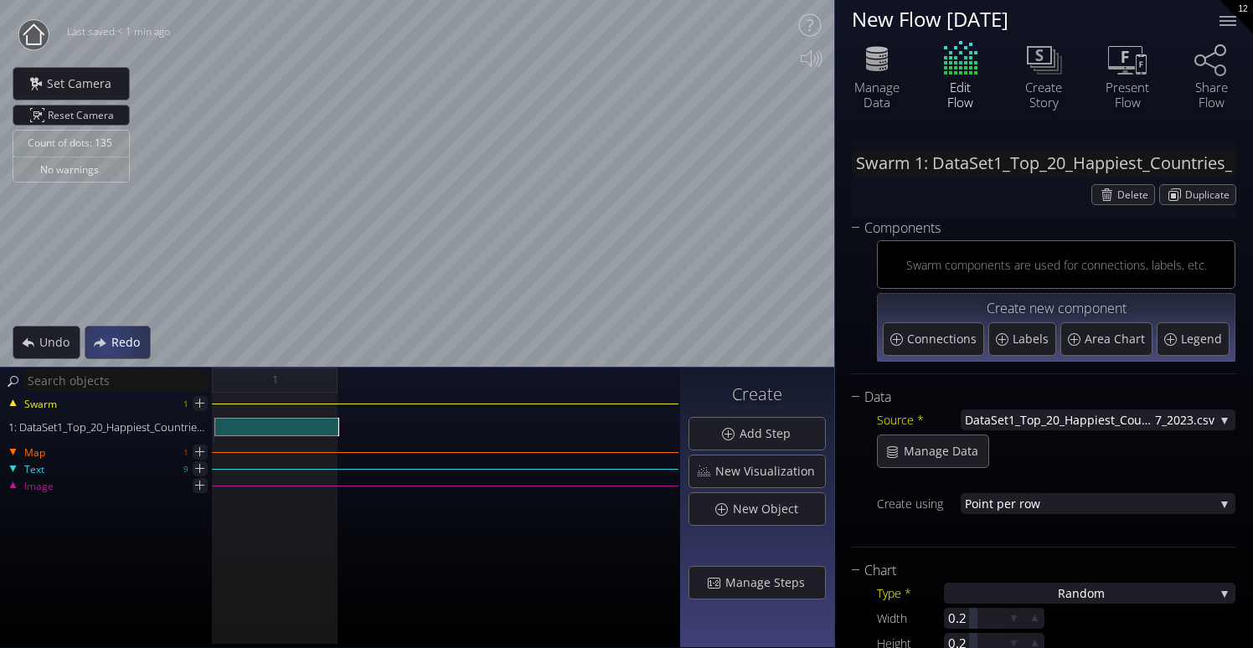
click at [111, 347] on span "Redo" at bounding box center [130, 342] width 39 height 17
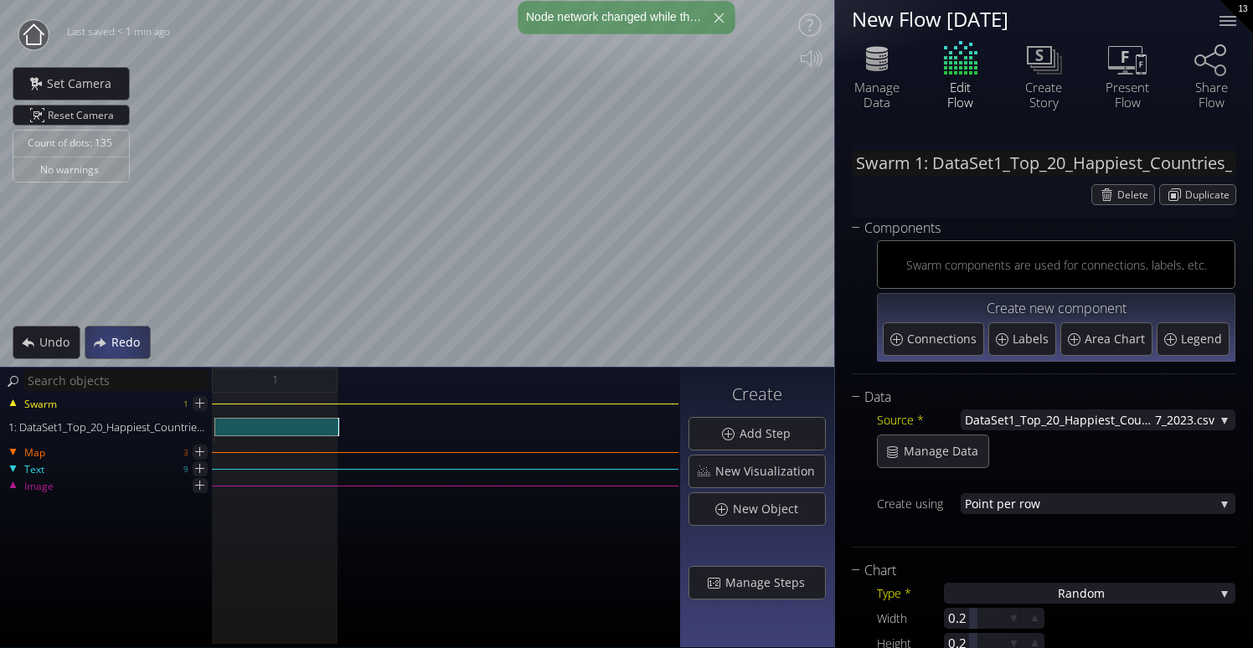
click at [111, 347] on span "Redo" at bounding box center [130, 342] width 39 height 17
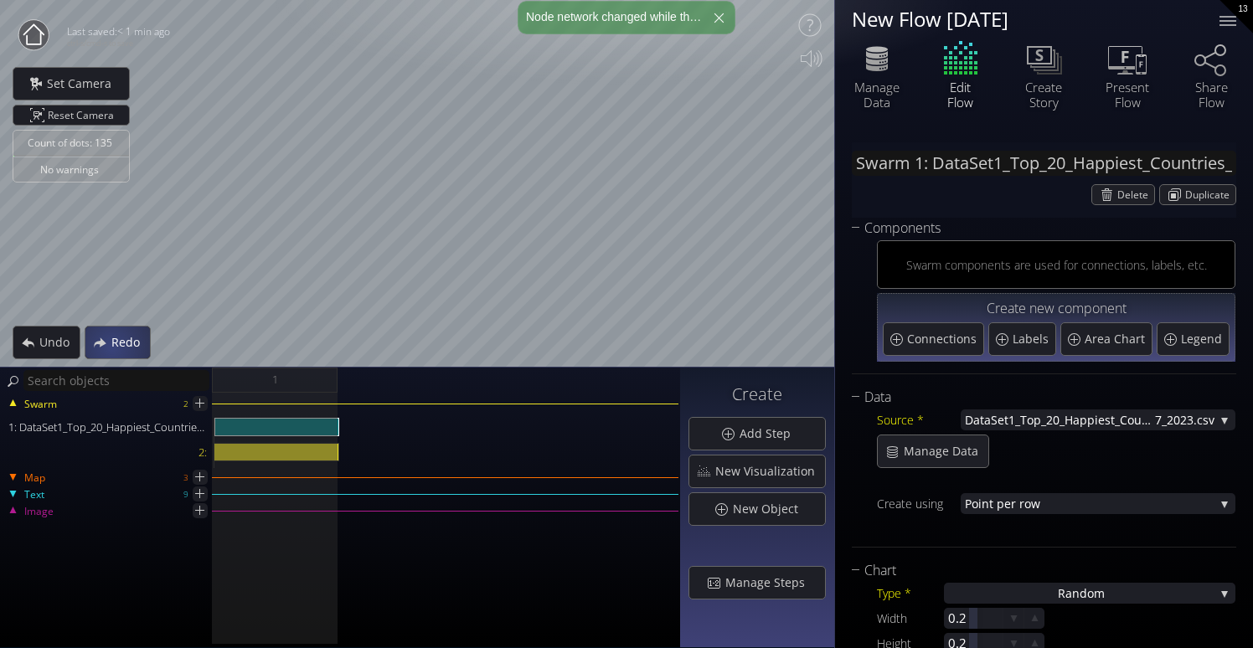
click at [111, 347] on span "Redo" at bounding box center [130, 342] width 39 height 17
click at [111, 347] on div "Redo" at bounding box center [118, 343] width 66 height 34
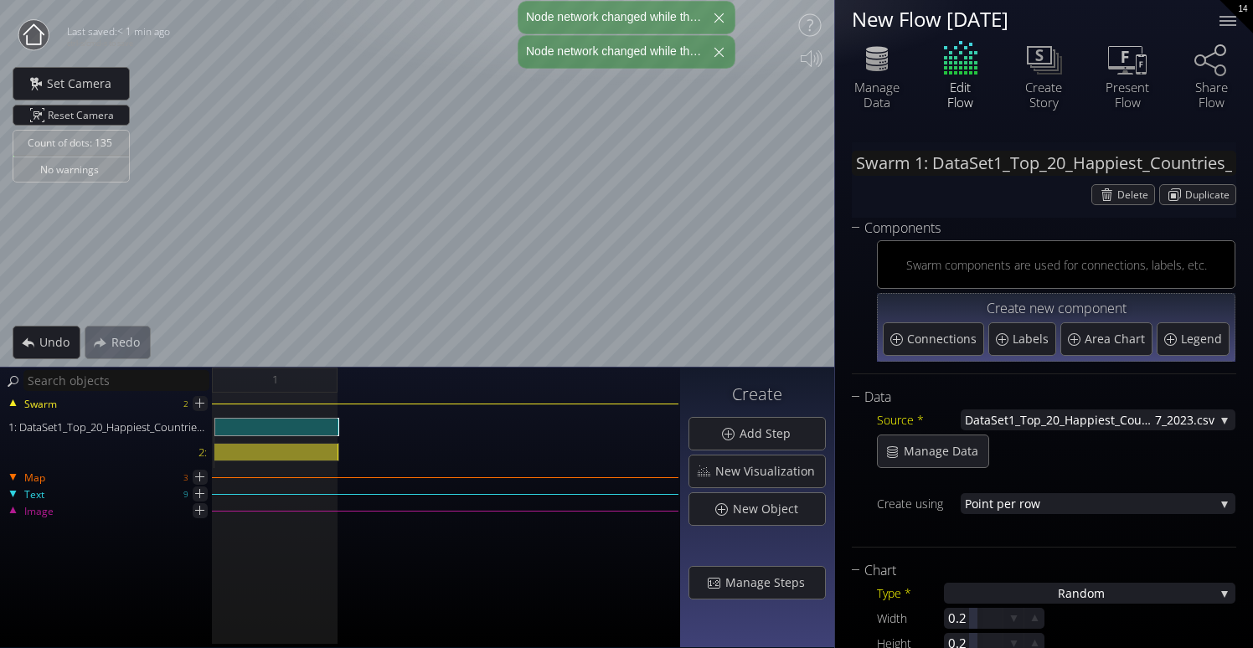
click at [111, 347] on div "Redo" at bounding box center [118, 343] width 66 height 34
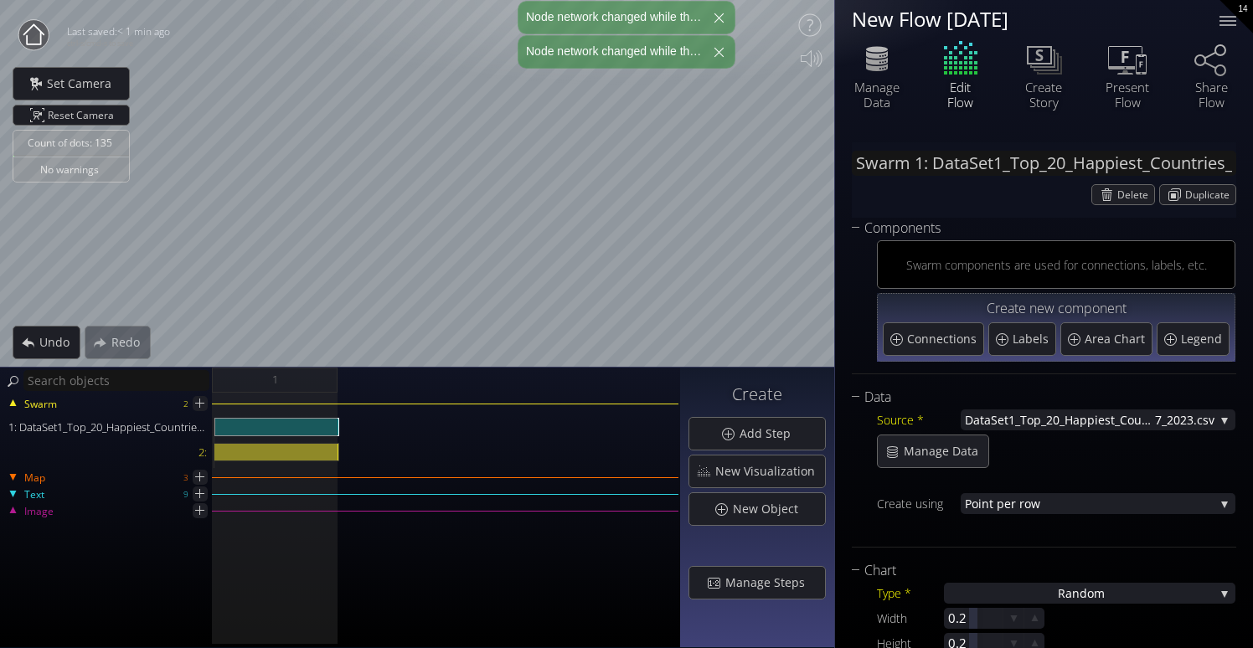
click at [111, 347] on div "Redo" at bounding box center [118, 343] width 66 height 34
click at [111, 350] on div "Redo" at bounding box center [118, 343] width 66 height 34
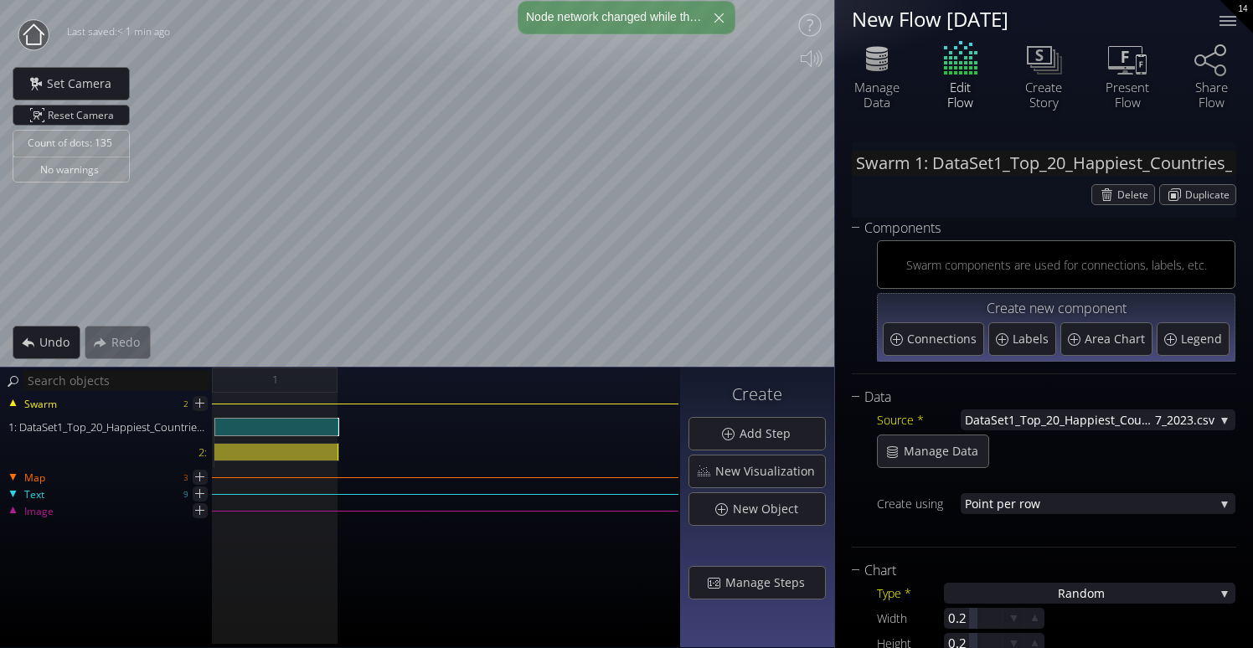
click at [111, 350] on div "Redo" at bounding box center [118, 343] width 66 height 34
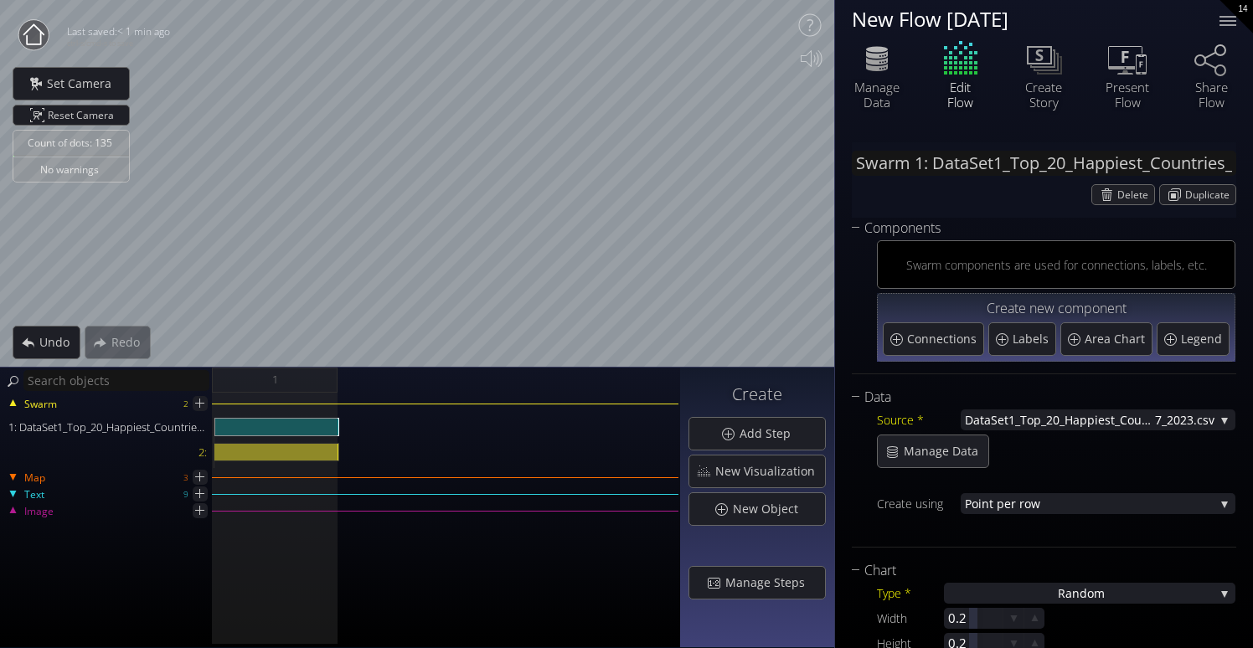
click at [111, 350] on div "Redo" at bounding box center [118, 343] width 66 height 34
click at [66, 339] on span "Undo" at bounding box center [59, 342] width 41 height 17
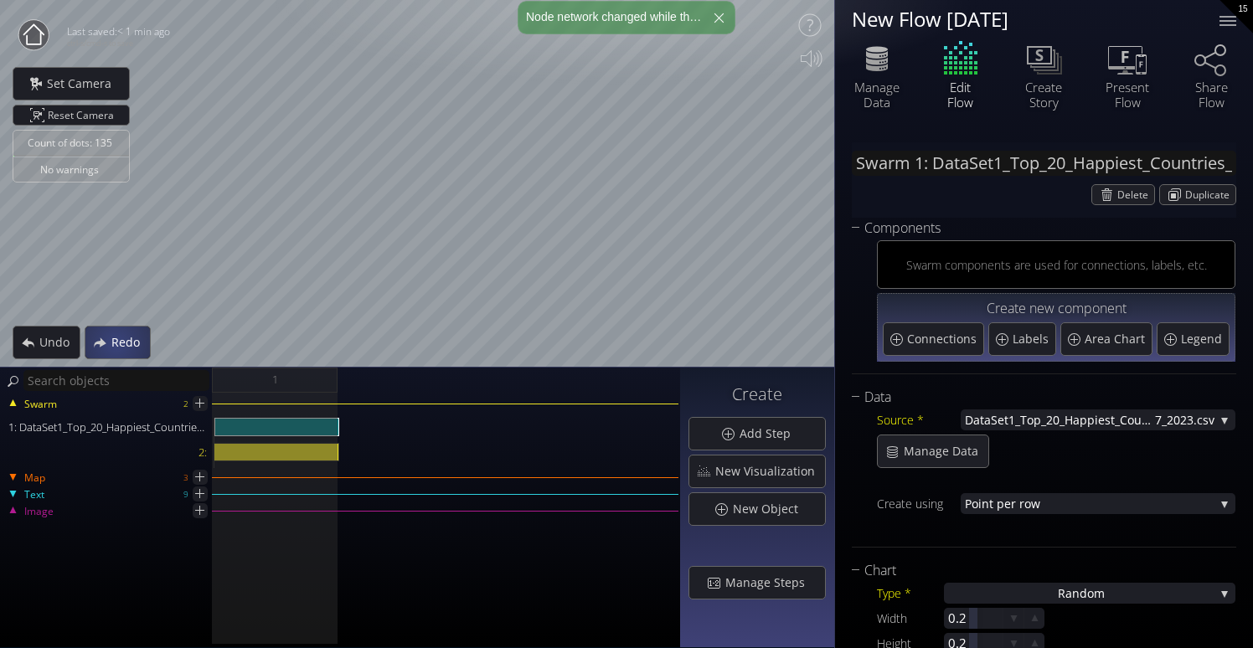
click at [118, 343] on span "Redo" at bounding box center [130, 342] width 39 height 17
click at [118, 343] on div "Redo" at bounding box center [118, 343] width 66 height 34
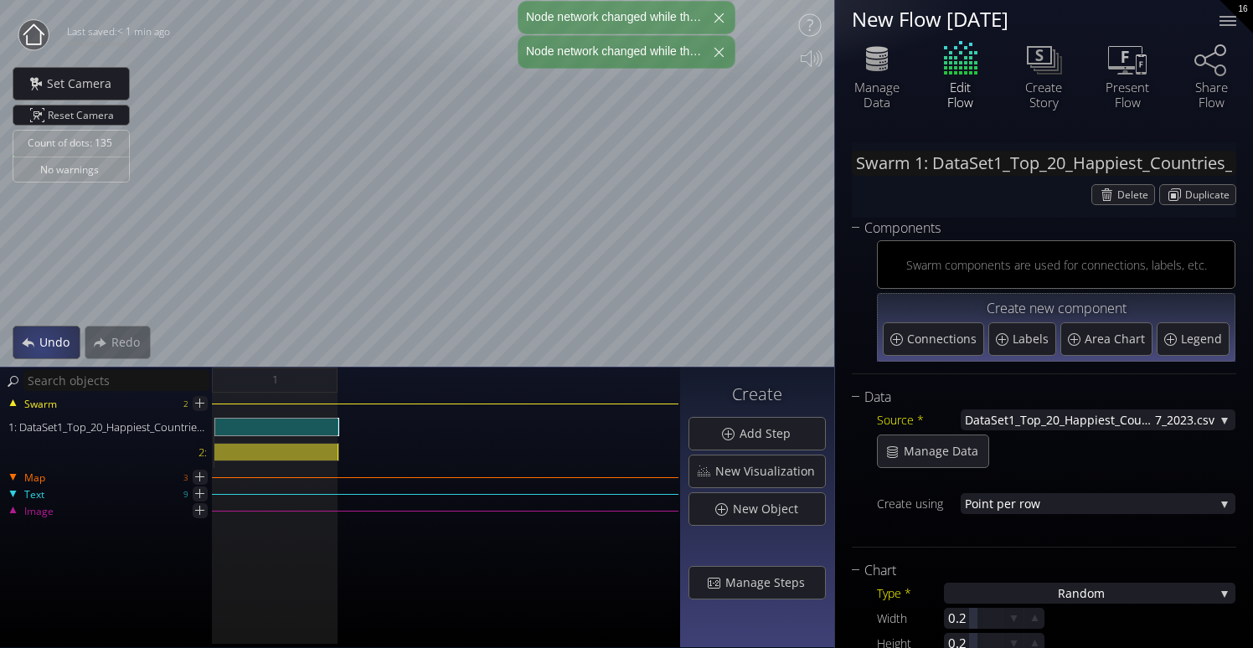
click at [40, 347] on span "Undo" at bounding box center [59, 342] width 41 height 17
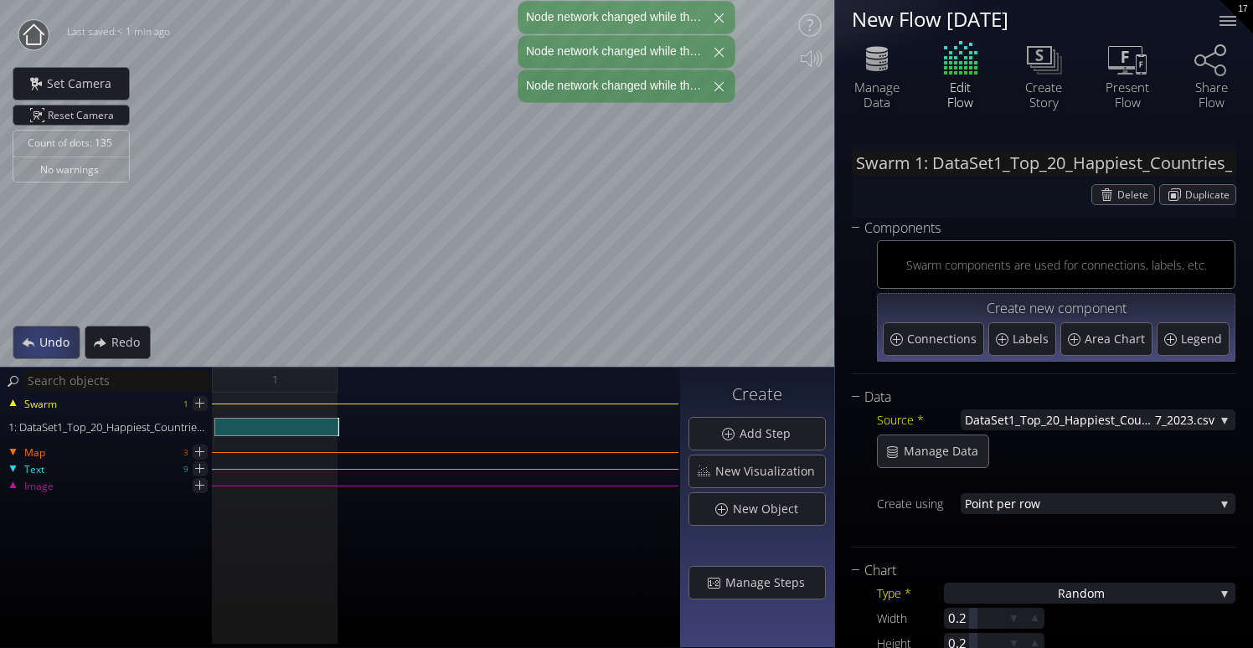
click at [40, 347] on span "Undo" at bounding box center [59, 342] width 41 height 17
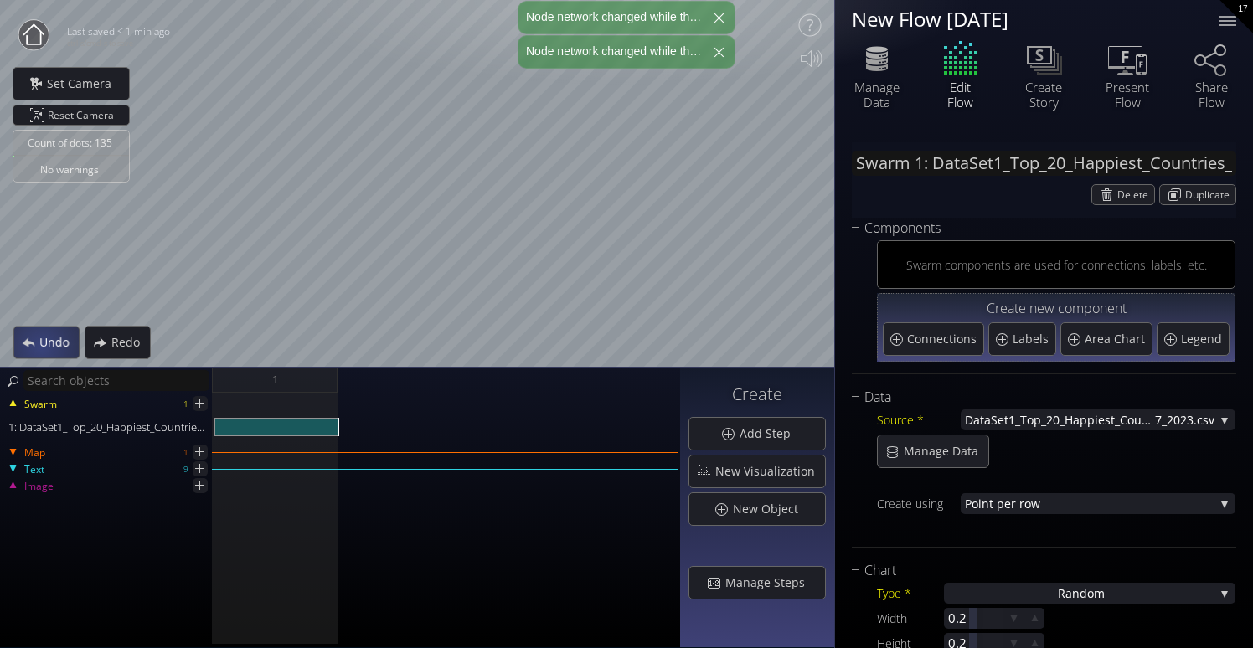
click at [40, 347] on span "Undo" at bounding box center [59, 342] width 40 height 17
click at [40, 347] on span "Undo" at bounding box center [59, 342] width 41 height 17
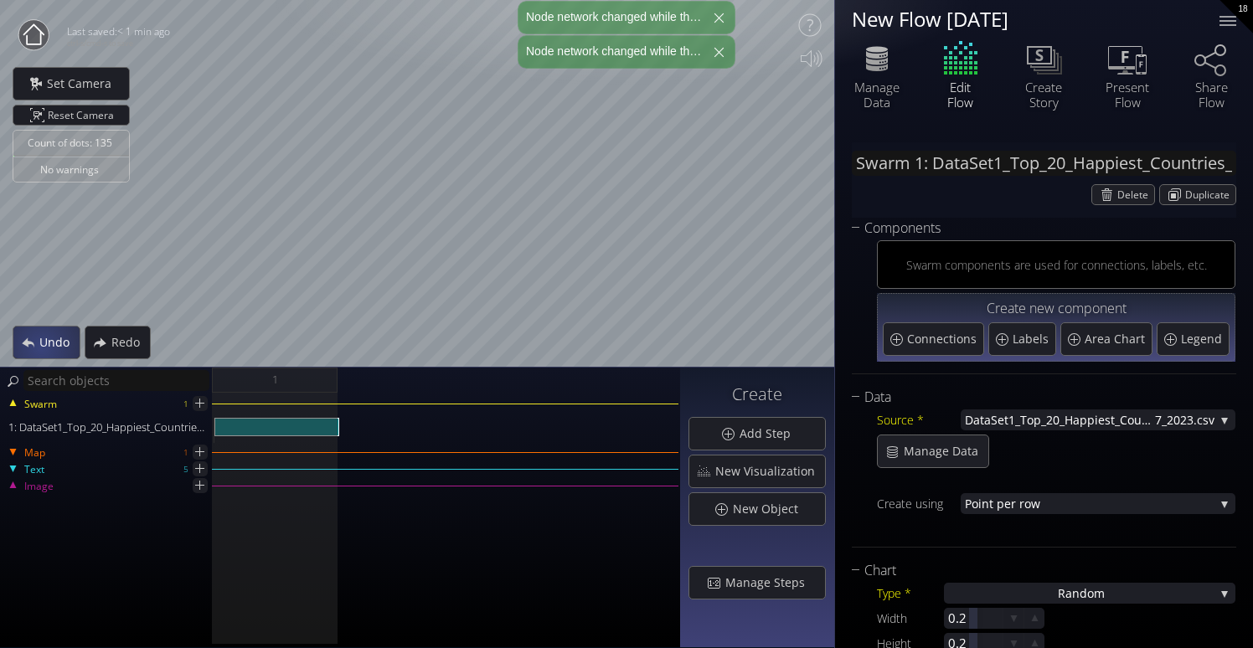
click at [40, 347] on span "Undo" at bounding box center [59, 342] width 41 height 17
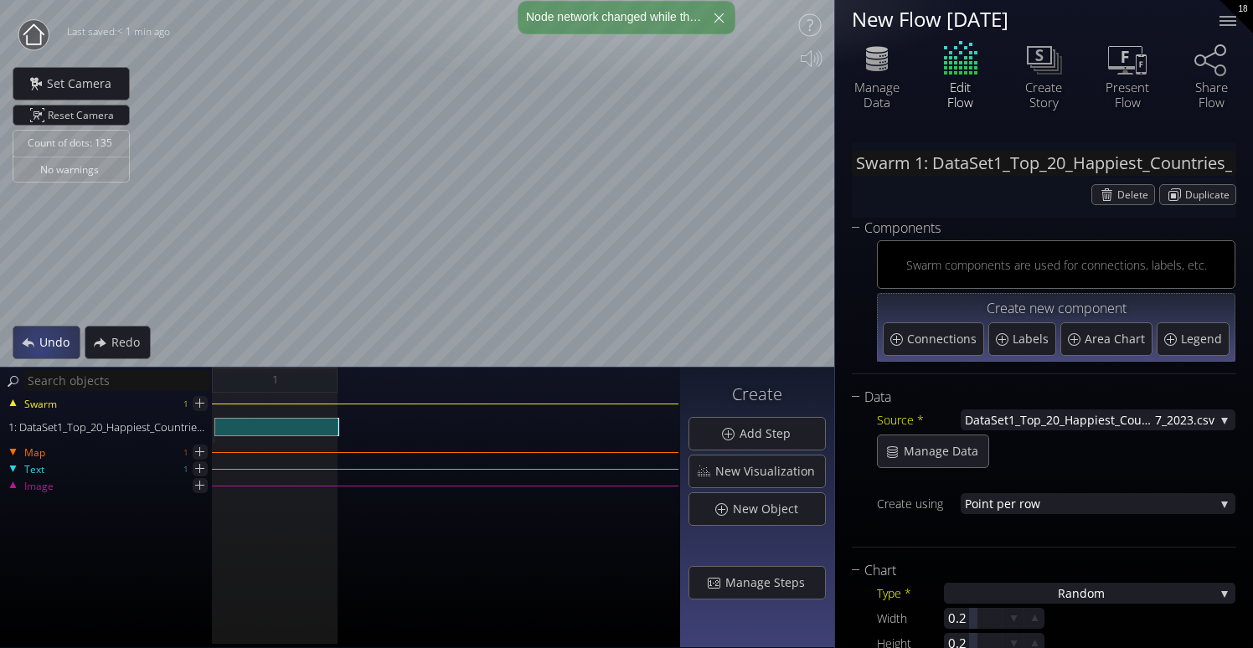
click at [40, 347] on span "Undo" at bounding box center [59, 342] width 41 height 17
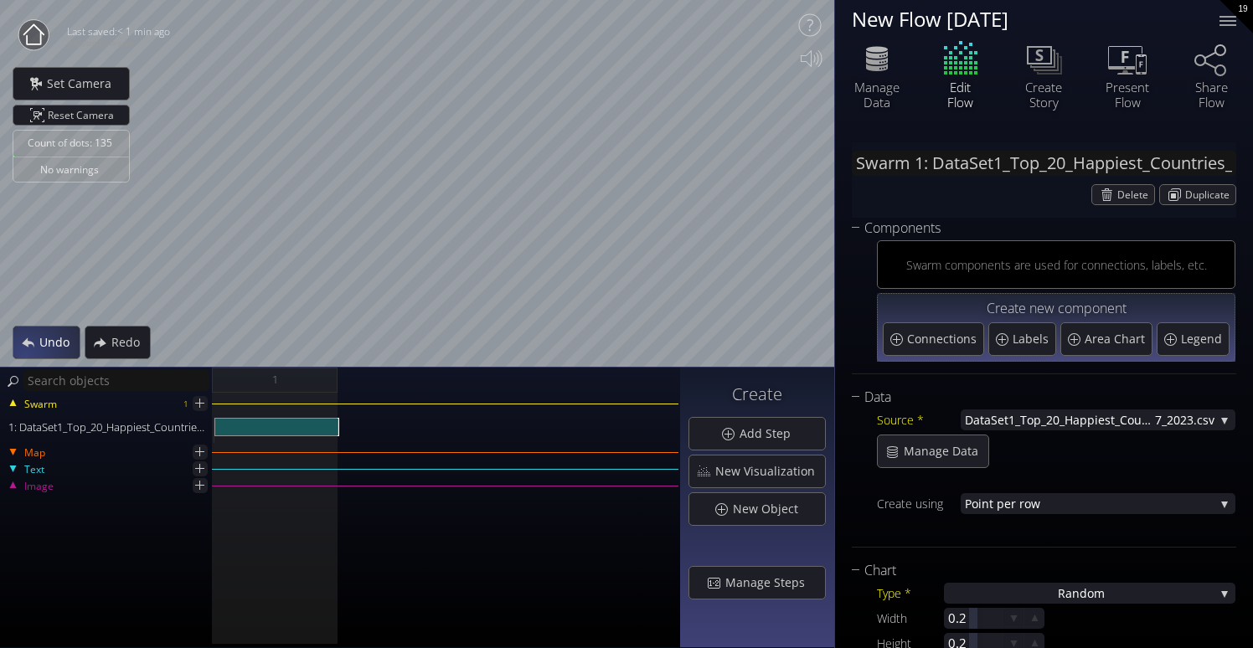
click at [20, 358] on div "Undo" at bounding box center [46, 343] width 66 height 32
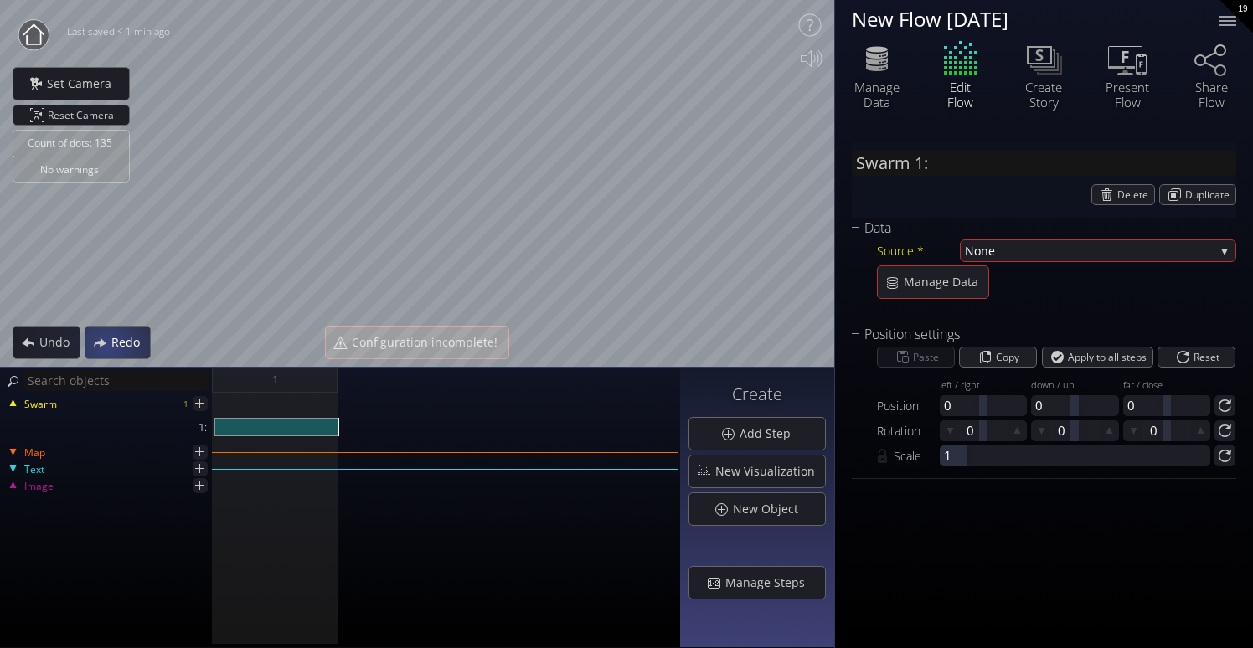
click at [108, 348] on div "Redo" at bounding box center [117, 343] width 65 height 32
type input "Swarm 1: DataSet1_Top_20_Happiest_Countries_2017_2023.csv"
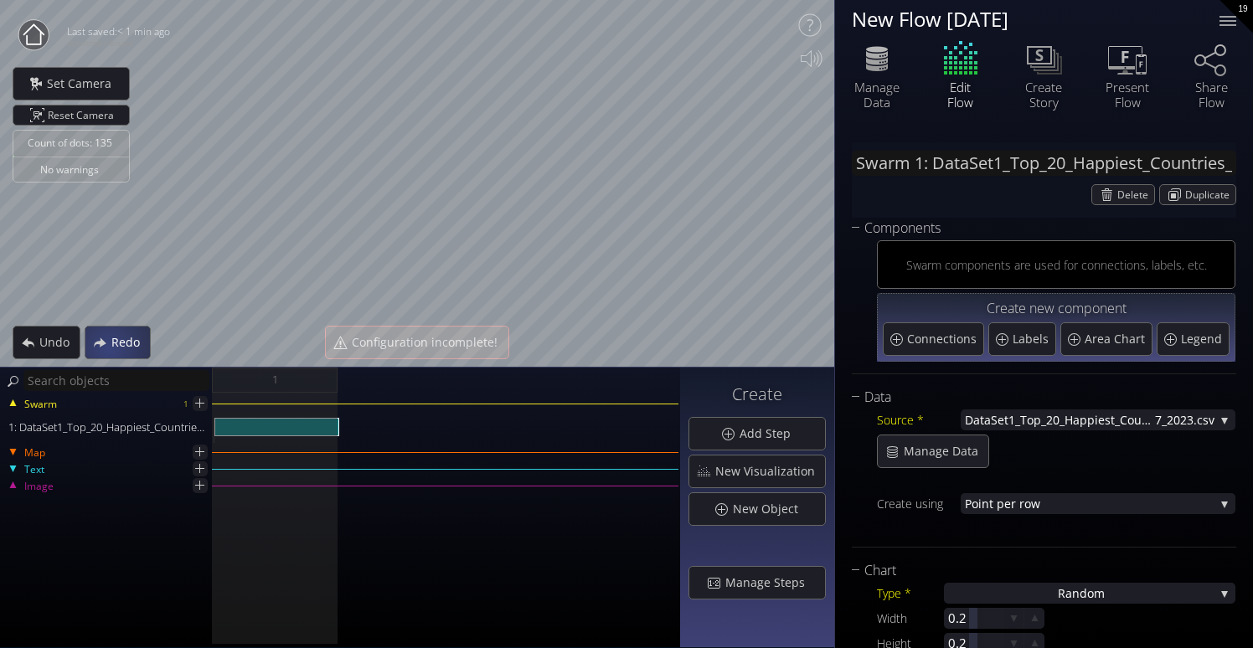
click at [108, 349] on div "Redo" at bounding box center [117, 343] width 65 height 32
